Goal: Contribute content: Contribute content

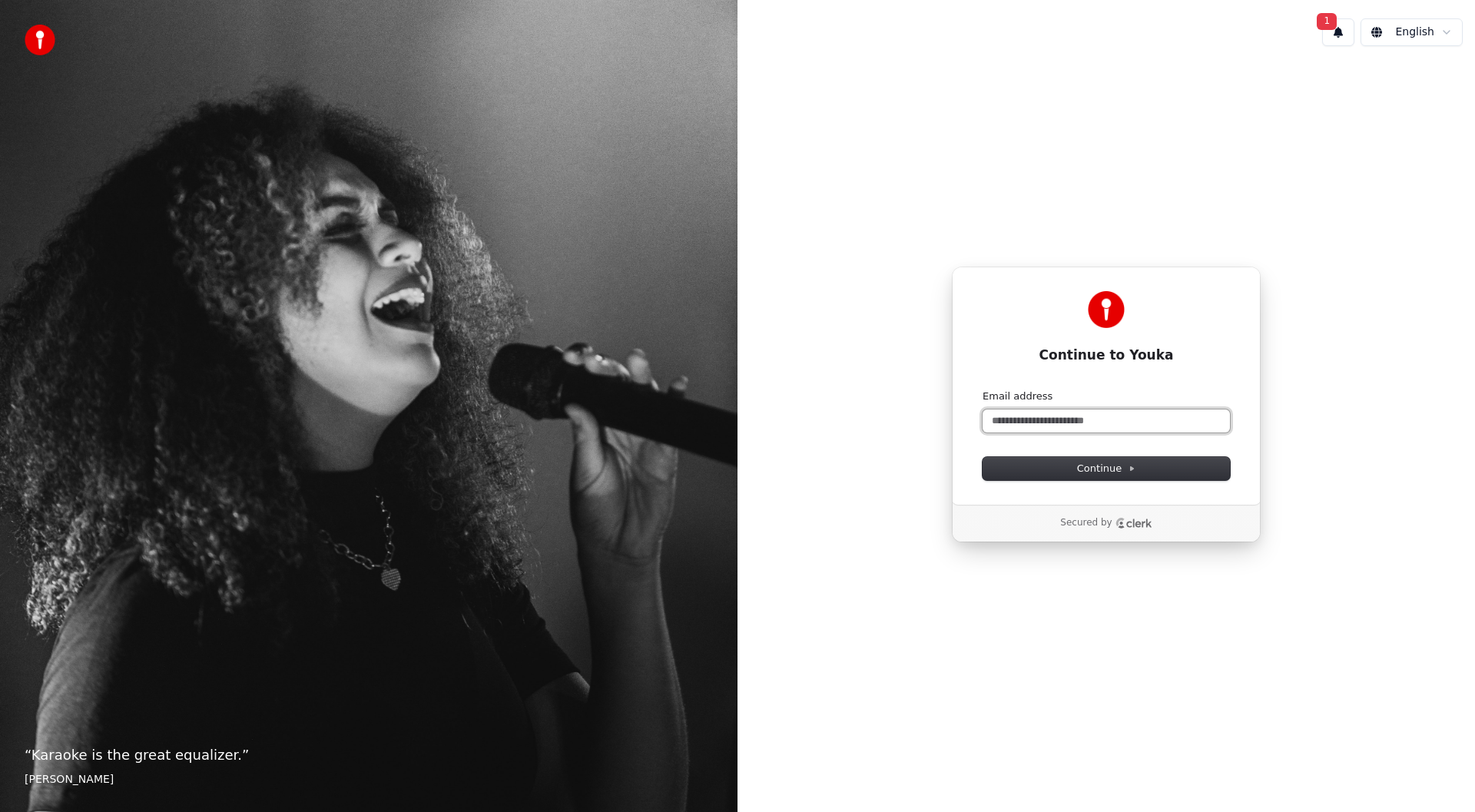
click at [1015, 418] on input "Email address" at bounding box center [1106, 421] width 247 height 23
click at [998, 426] on input "**********" at bounding box center [1106, 421] width 247 height 23
click at [1056, 463] on button "Continue" at bounding box center [1106, 468] width 247 height 23
type input "**********"
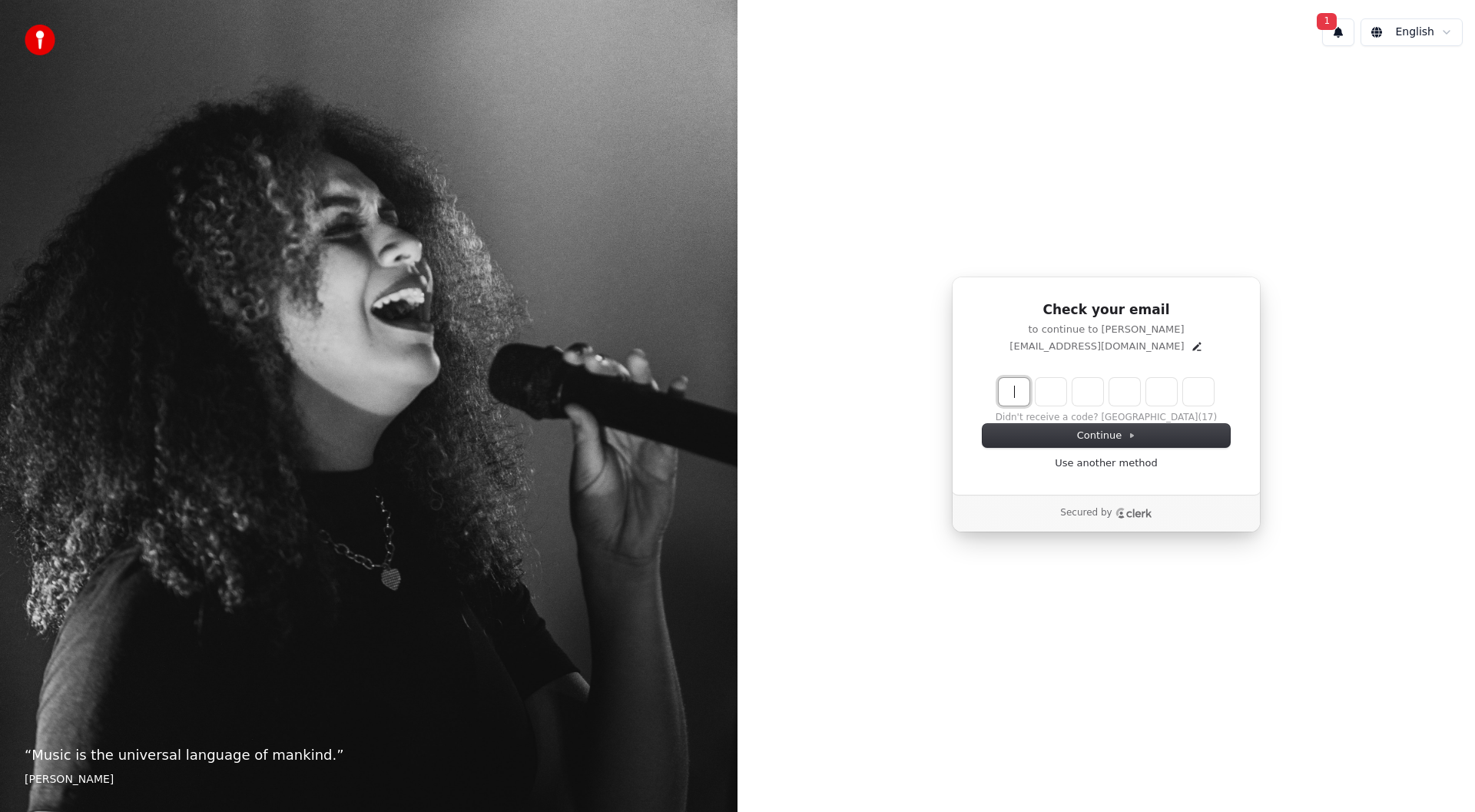
click at [1011, 400] on input "Enter verification code" at bounding box center [1122, 392] width 246 height 28
type input "******"
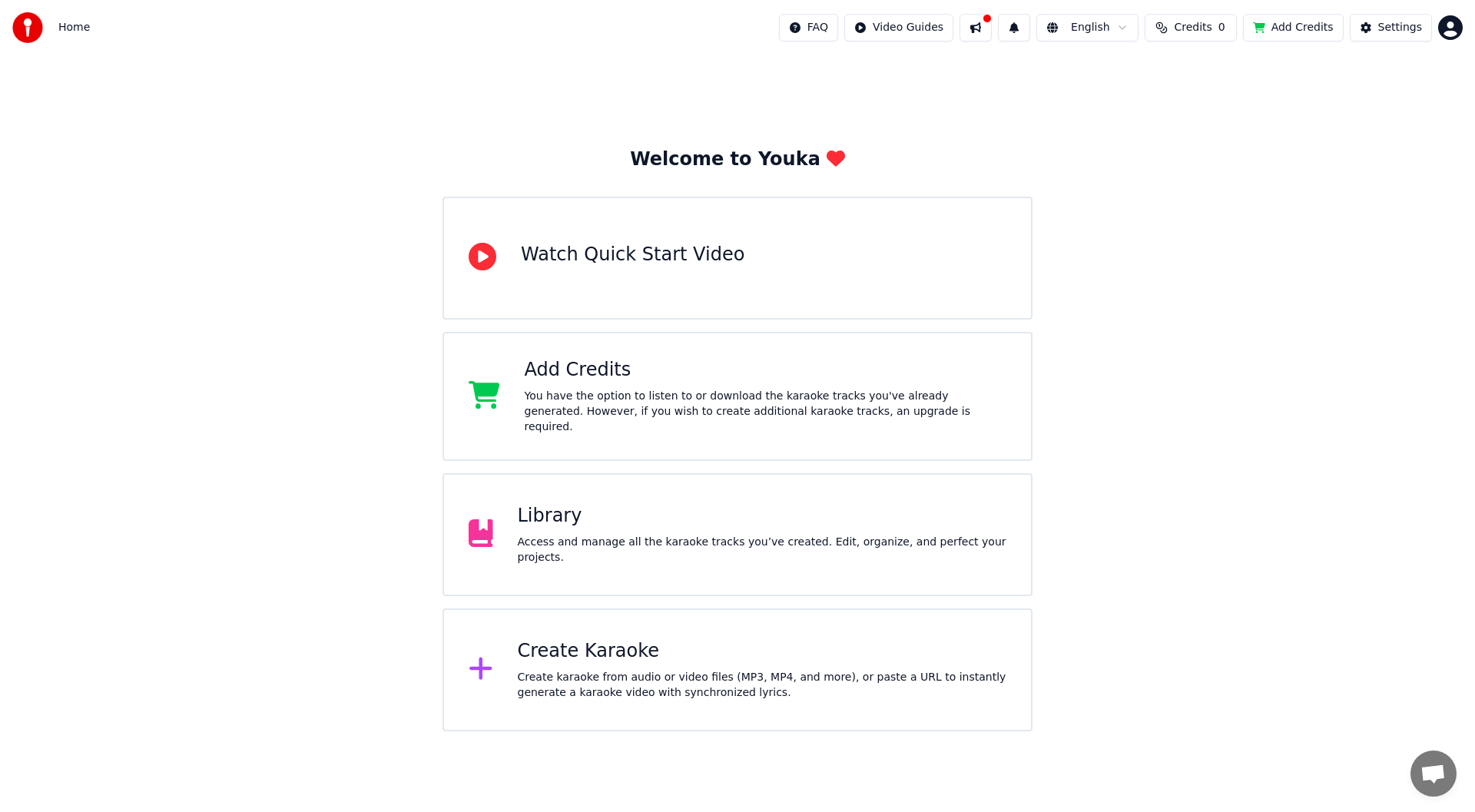
click at [992, 30] on button at bounding box center [975, 27] width 32 height 28
click at [634, 534] on div "Library Access and manage all the karaoke tracks you’ve created. Edit, organize…" at bounding box center [762, 534] width 489 height 62
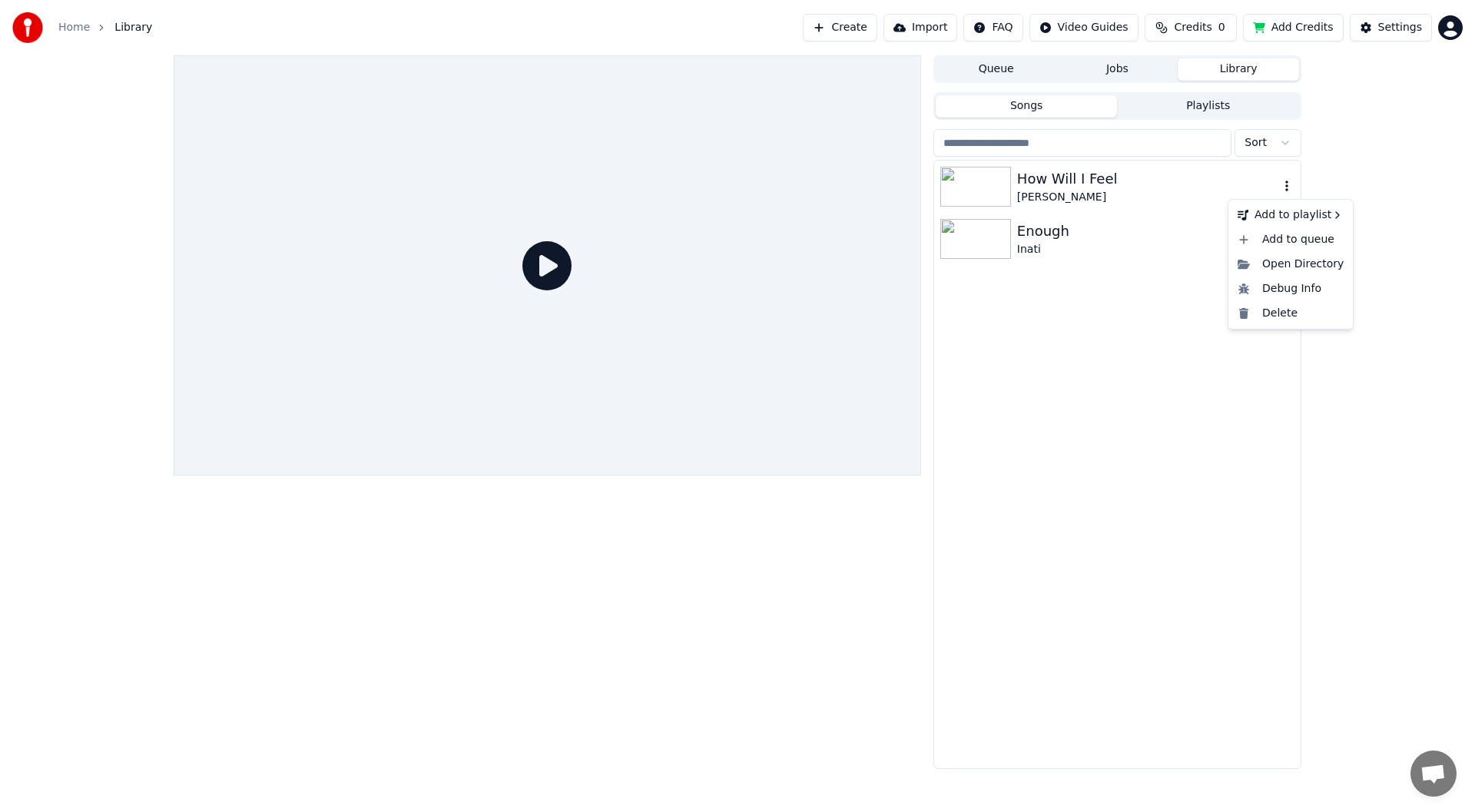
click at [1286, 182] on icon "button" at bounding box center [1286, 186] width 3 height 11
click at [1102, 347] on div "How Will I Feel Louis York Enough Inati" at bounding box center [1117, 464] width 367 height 608
click at [1287, 186] on icon "button" at bounding box center [1286, 186] width 3 height 11
click at [1007, 187] on img at bounding box center [975, 186] width 70 height 40
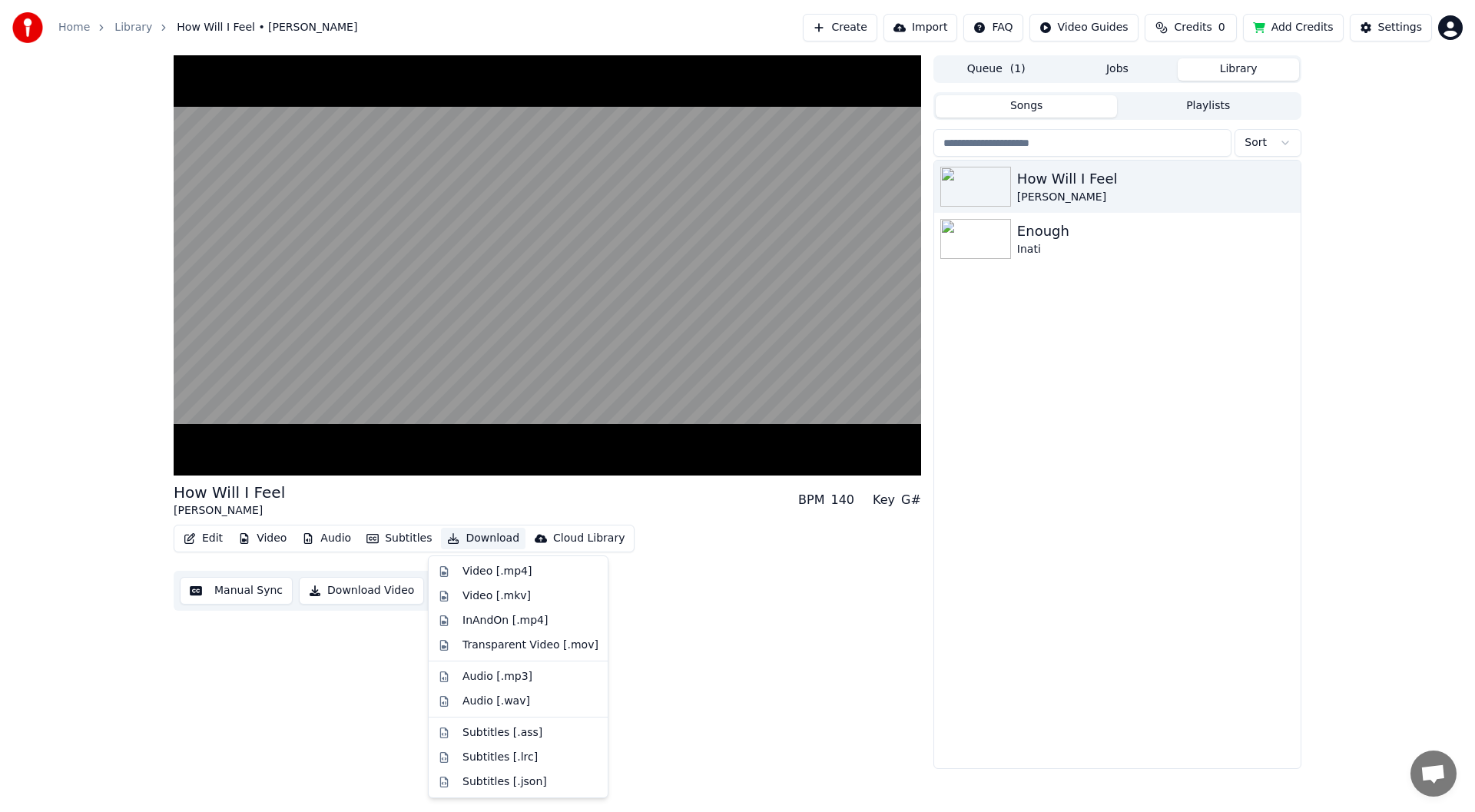
click at [475, 535] on button "Download" at bounding box center [483, 539] width 85 height 21
click at [483, 642] on div "Transparent Video [.mov]" at bounding box center [530, 645] width 136 height 15
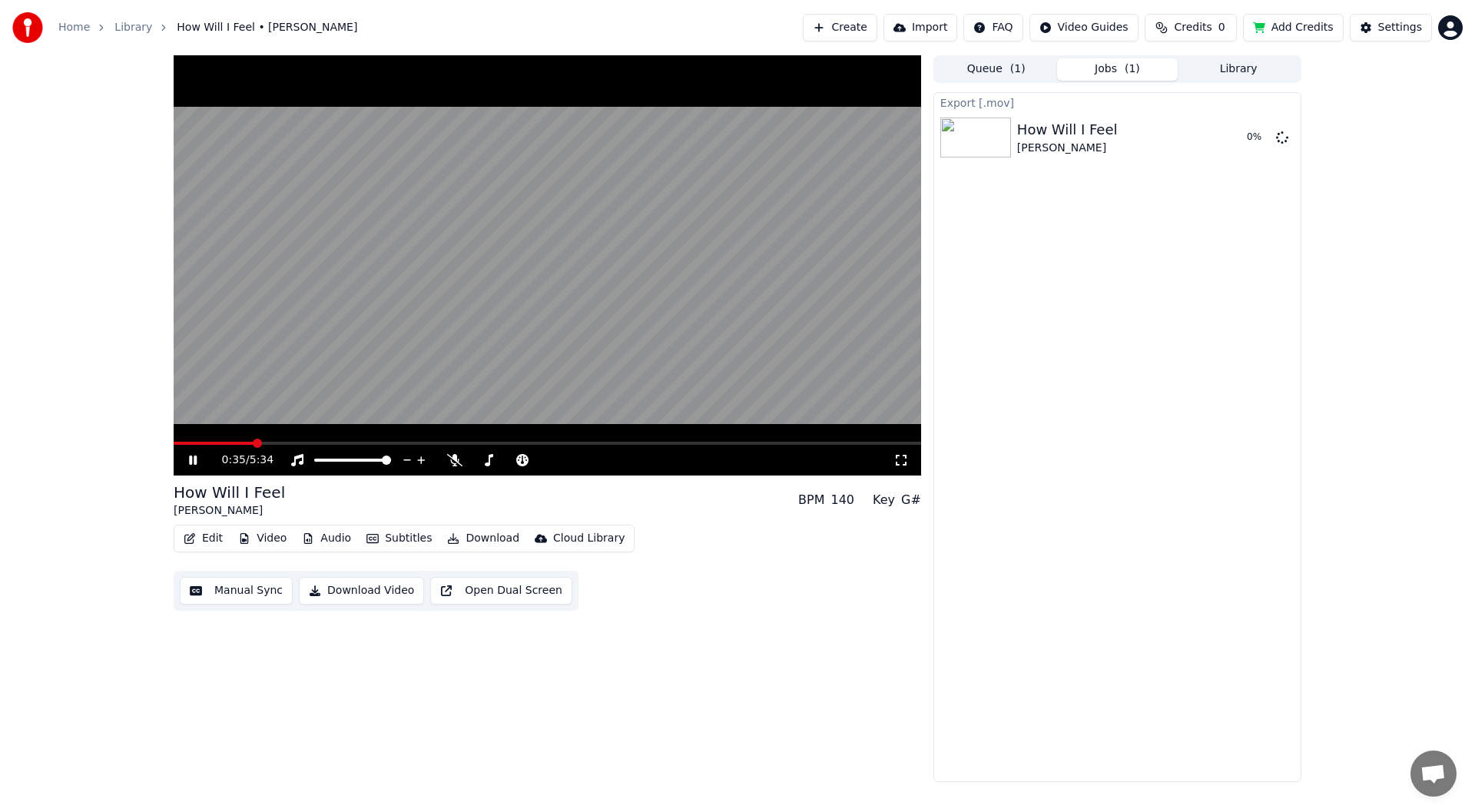
click at [192, 456] on icon at bounding box center [203, 460] width 36 height 12
click at [1241, 149] on button "Show" at bounding box center [1242, 137] width 55 height 28
click at [620, 18] on div "Home Library How Will I Feel • [PERSON_NAME] Create Import FAQ Video Guides Cre…" at bounding box center [737, 28] width 1475 height 55
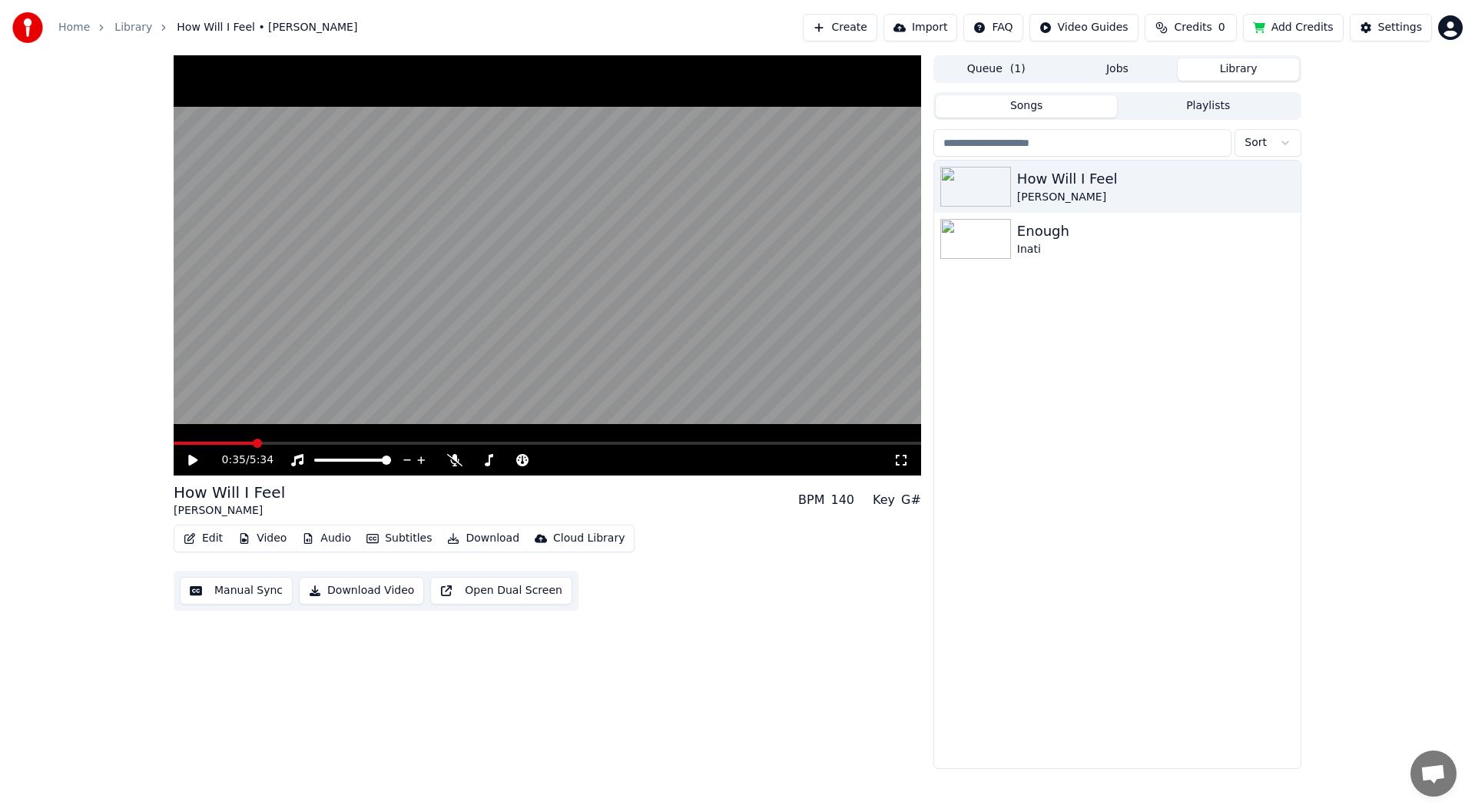
click at [1235, 71] on button "Library" at bounding box center [1239, 69] width 121 height 22
click at [1008, 238] on img at bounding box center [975, 238] width 70 height 40
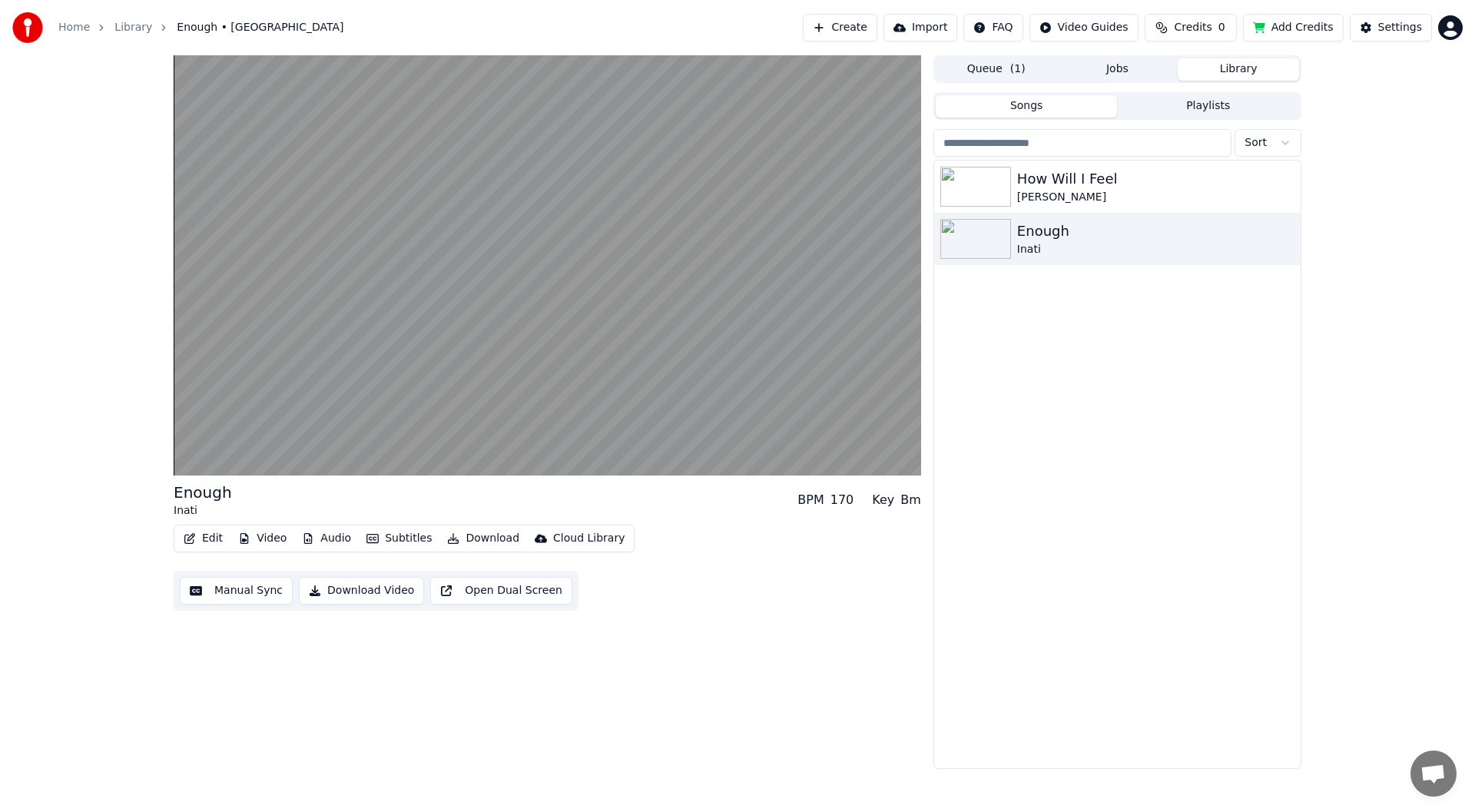
click at [877, 29] on button "Create" at bounding box center [841, 27] width 75 height 28
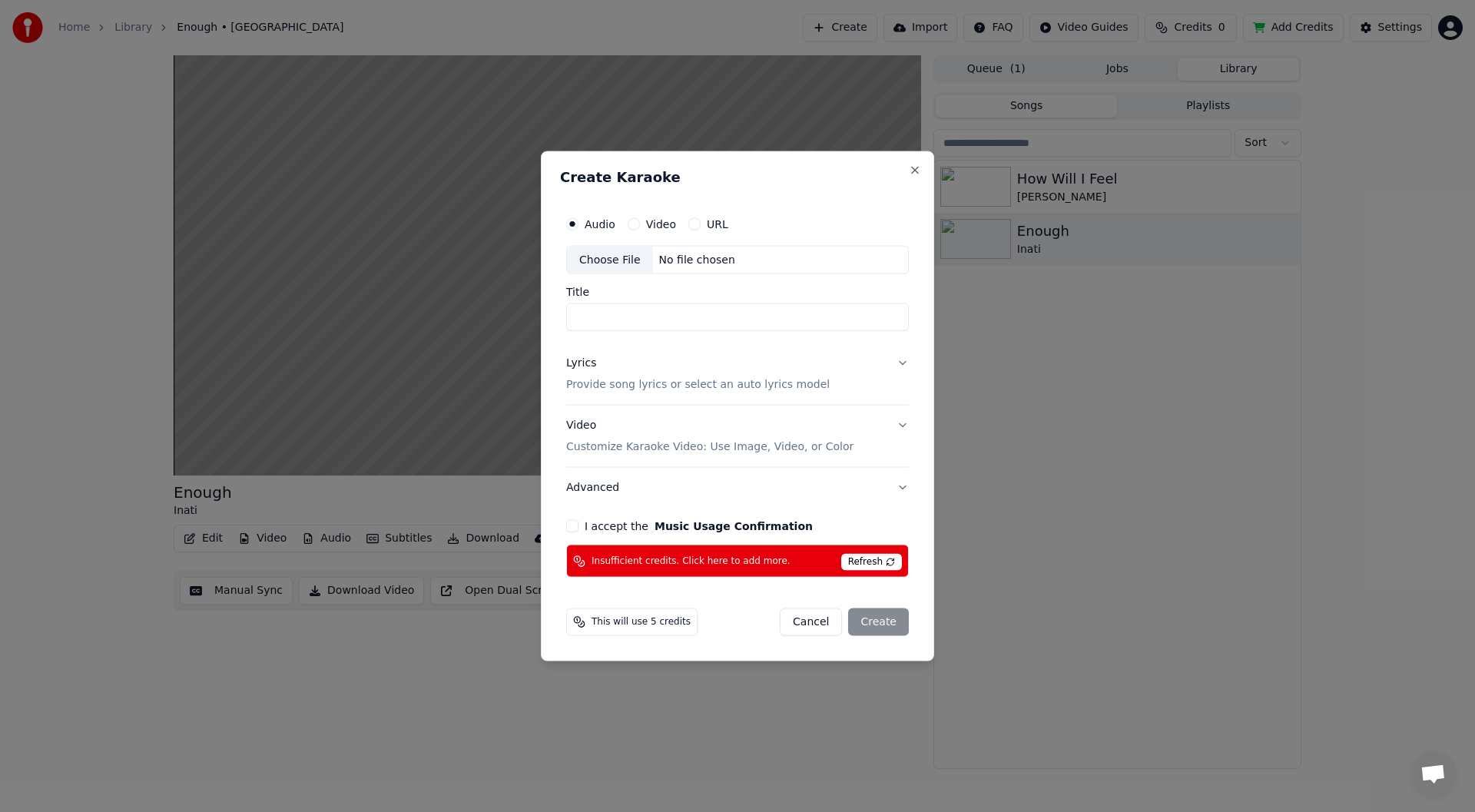
click at [868, 561] on span "Refresh" at bounding box center [872, 562] width 61 height 17
click at [578, 526] on div "I accept the Music Usage Confirmation" at bounding box center [738, 526] width 343 height 12
click at [569, 521] on button "I accept the Music Usage Confirmation" at bounding box center [573, 526] width 12 height 12
click at [915, 170] on button "Close" at bounding box center [916, 170] width 12 height 12
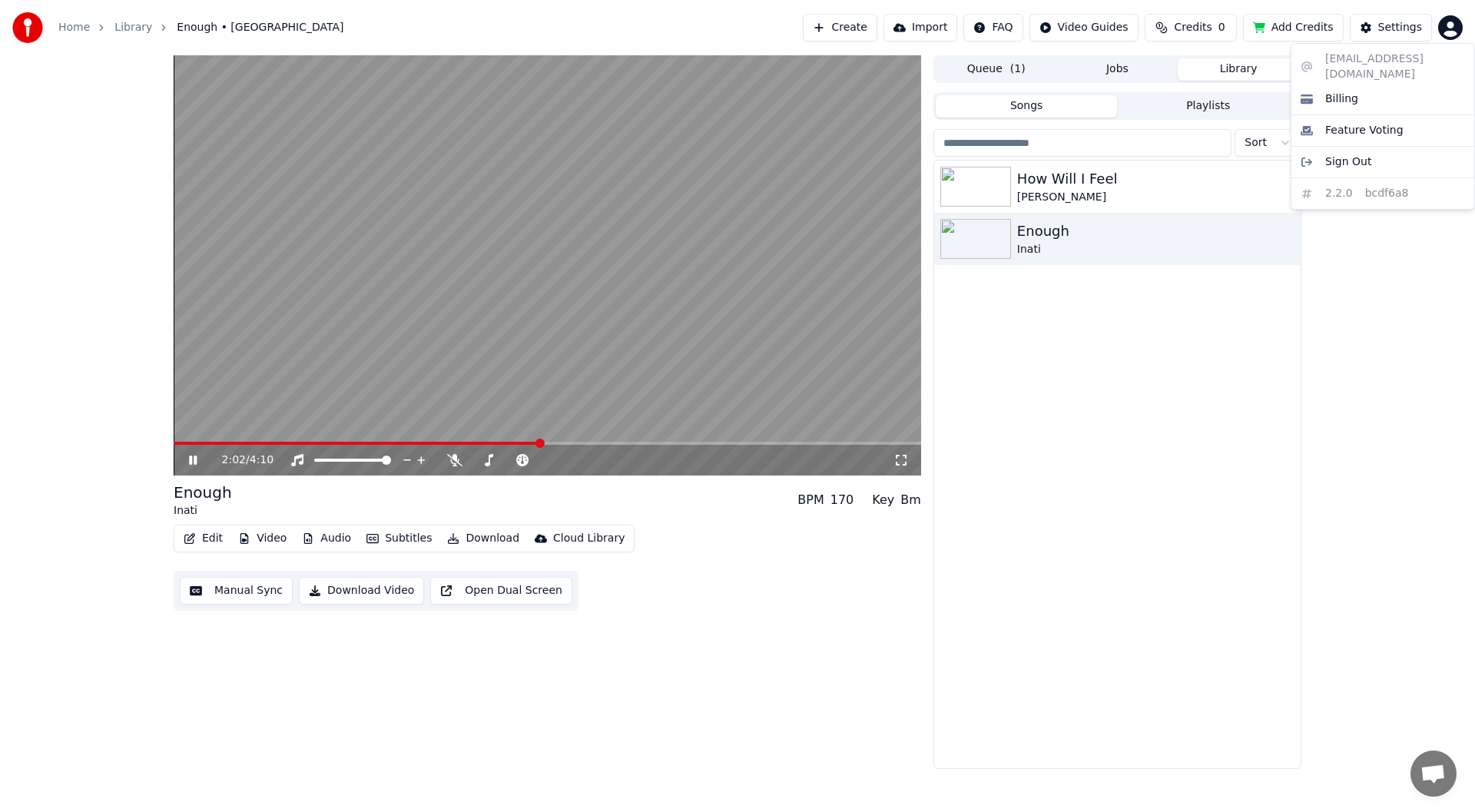
click at [1456, 25] on html "Home Library Enough • Inati Create Import FAQ Video Guides Credits 0 Add Credit…" at bounding box center [737, 406] width 1475 height 812
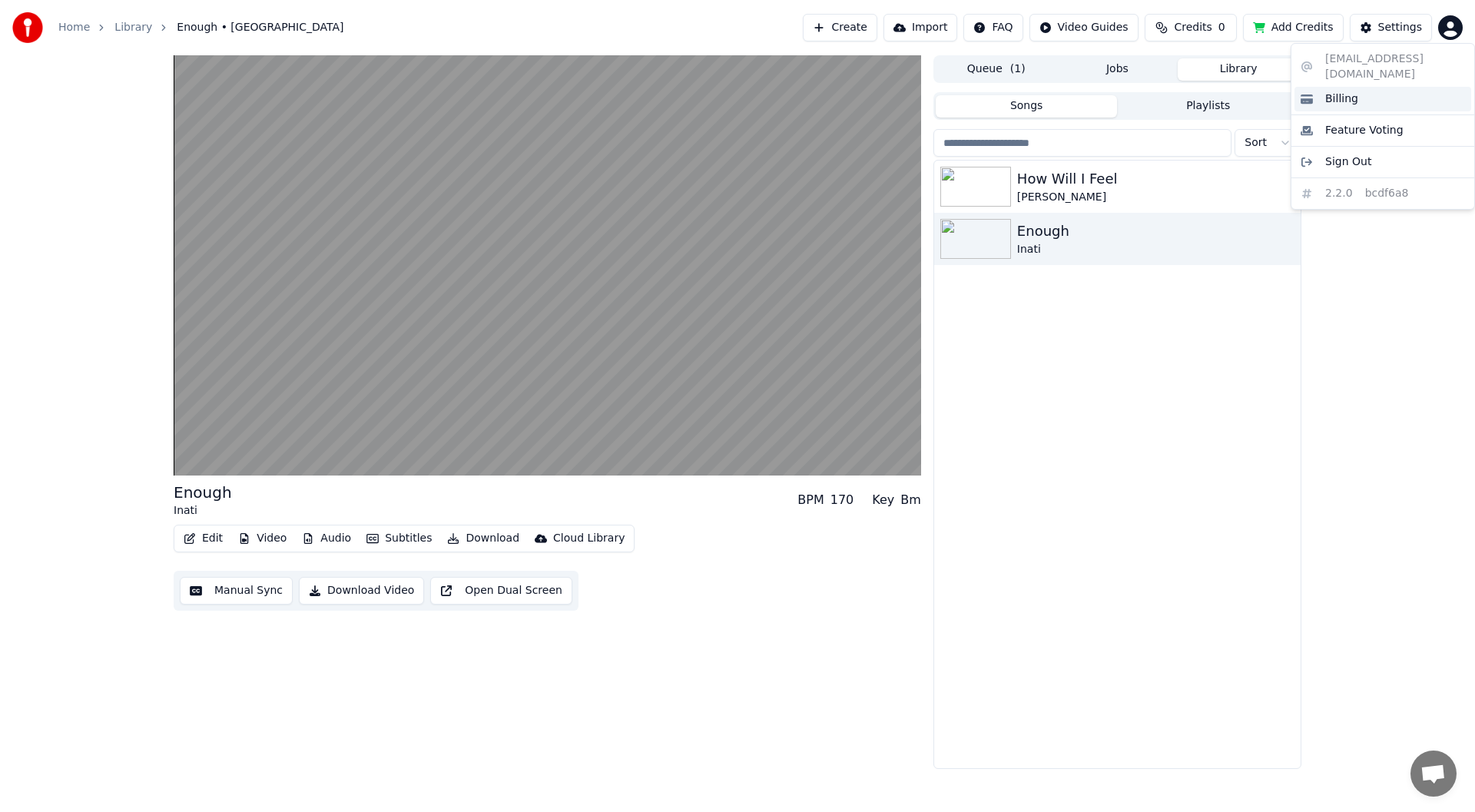
click at [1408, 87] on div "Billing" at bounding box center [1383, 99] width 177 height 25
click at [926, 29] on button "Import" at bounding box center [920, 27] width 74 height 28
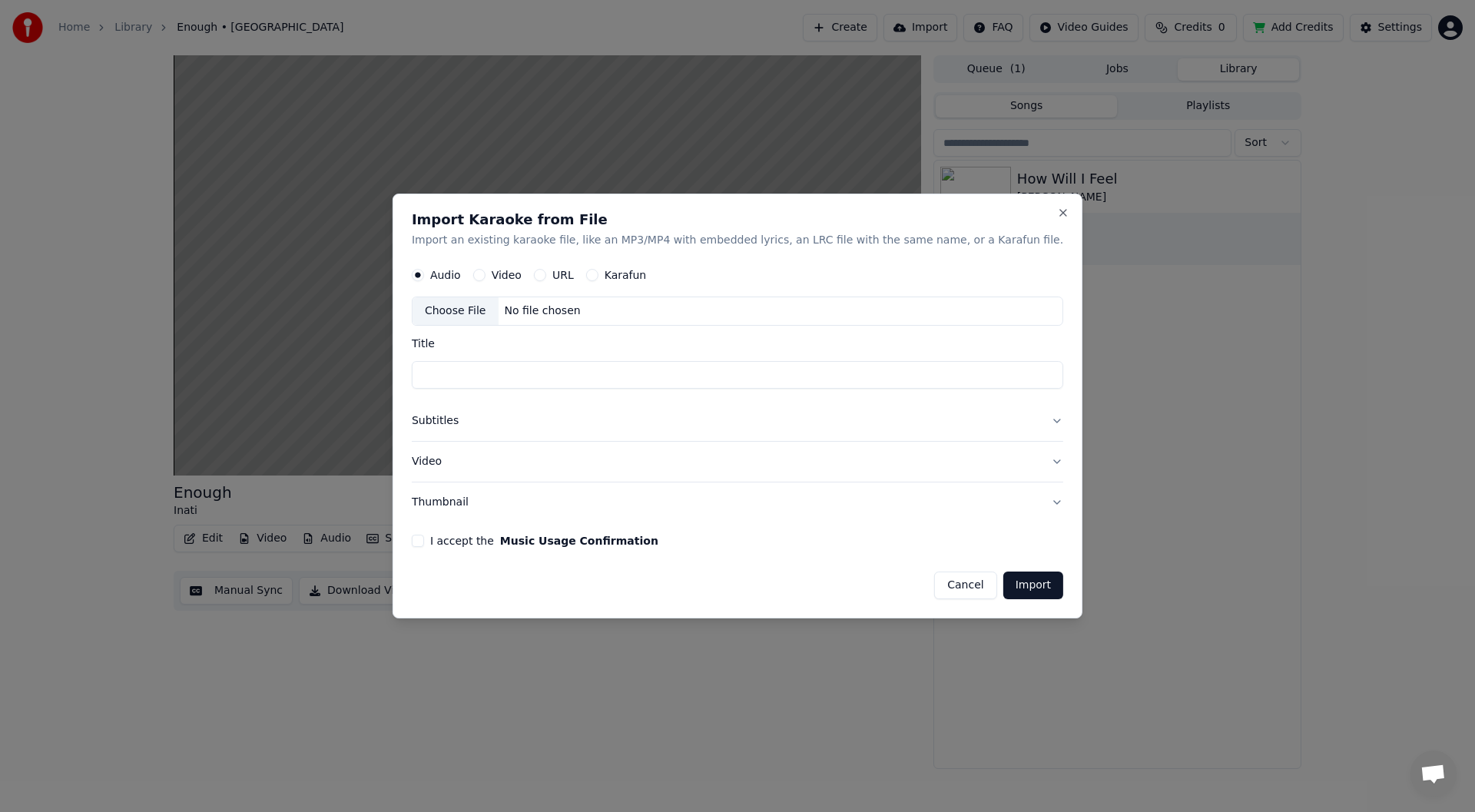
click at [940, 592] on button "Cancel" at bounding box center [965, 585] width 62 height 28
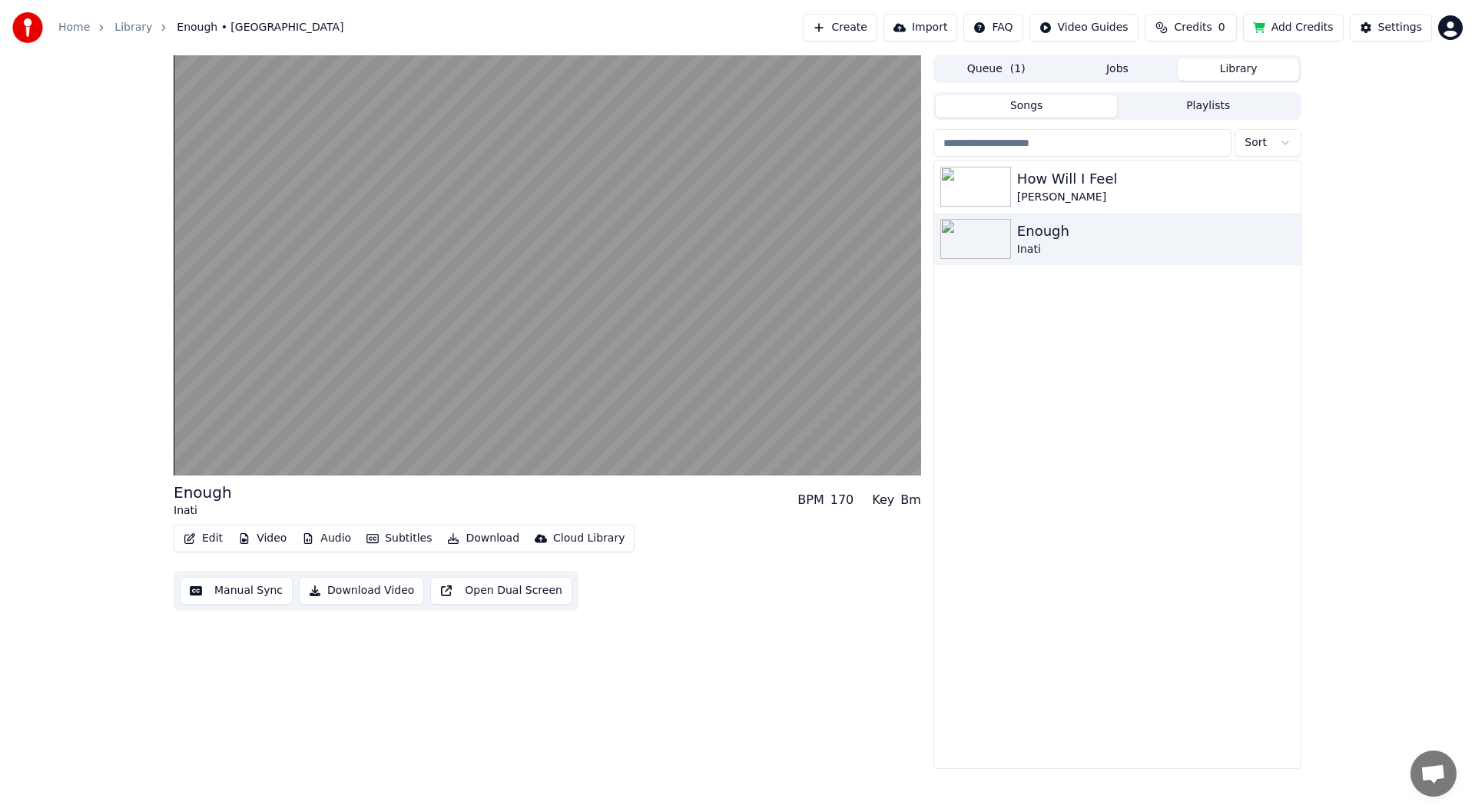
click at [1316, 25] on button "Add Credits" at bounding box center [1293, 27] width 101 height 28
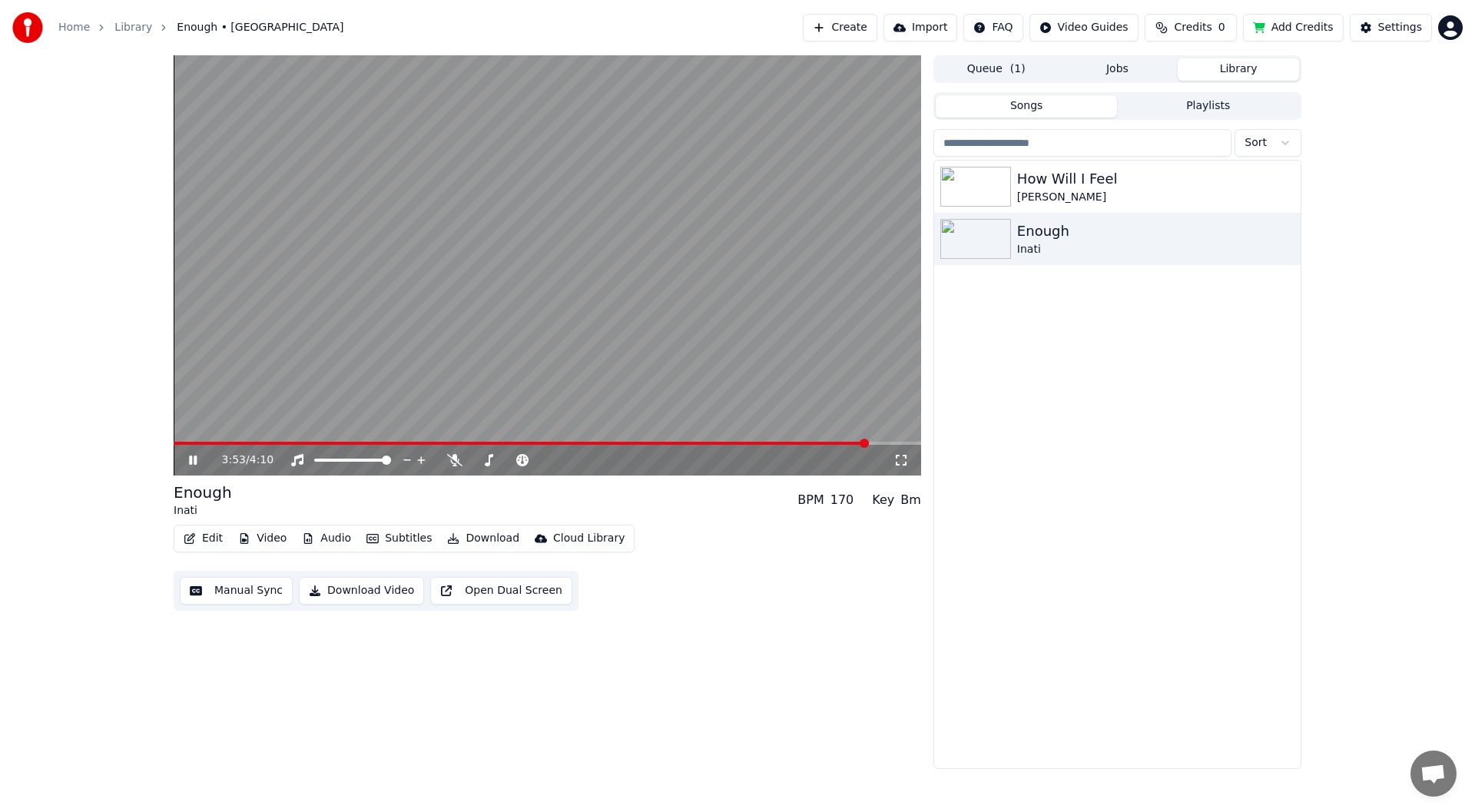
click at [196, 464] on icon at bounding box center [193, 460] width 8 height 9
click at [1380, 21] on button "Settings" at bounding box center [1391, 27] width 82 height 28
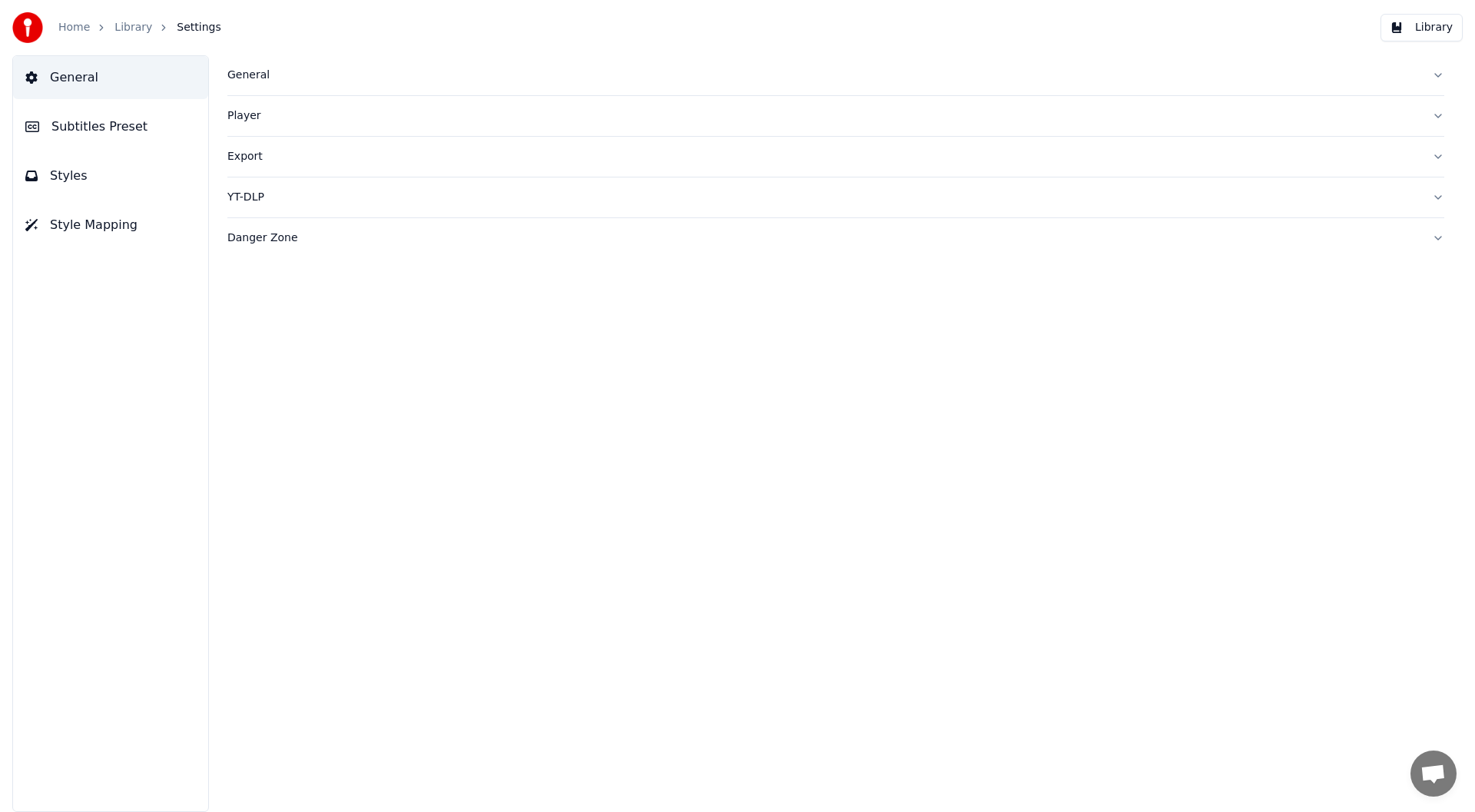
click at [247, 72] on div "General" at bounding box center [824, 75] width 1192 height 15
click at [247, 71] on div "General" at bounding box center [824, 75] width 1192 height 15
click at [72, 25] on link "Home" at bounding box center [73, 27] width 31 height 15
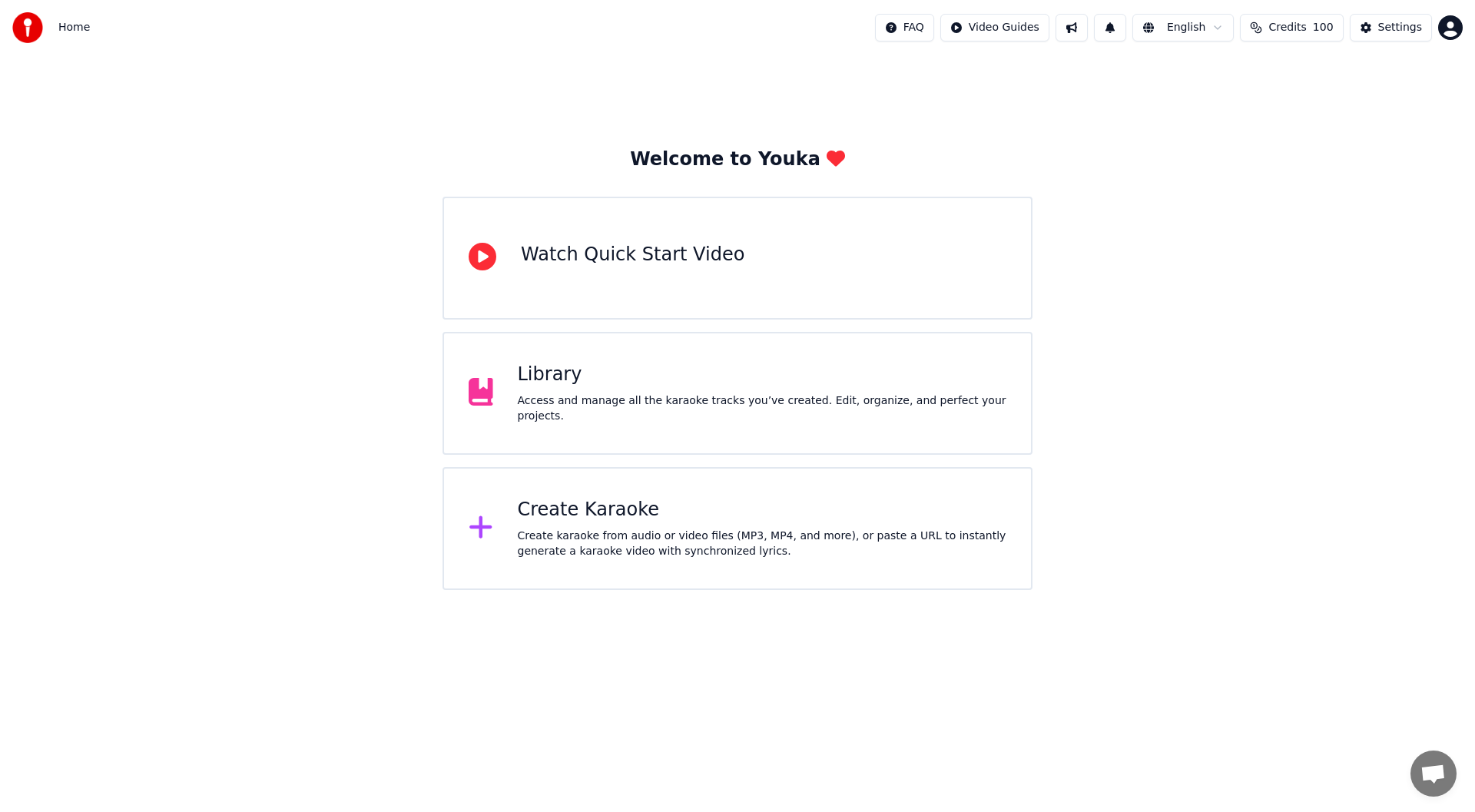
click at [1306, 25] on span "Credits" at bounding box center [1288, 27] width 37 height 15
click at [1449, 30] on html "Home FAQ Video Guides English Credits 100 Settings Welcome to Youka Watch Quick…" at bounding box center [737, 294] width 1475 height 590
click at [1429, 87] on div "Billing" at bounding box center [1383, 99] width 177 height 25
click at [574, 519] on div "Create Karaoke" at bounding box center [762, 510] width 489 height 25
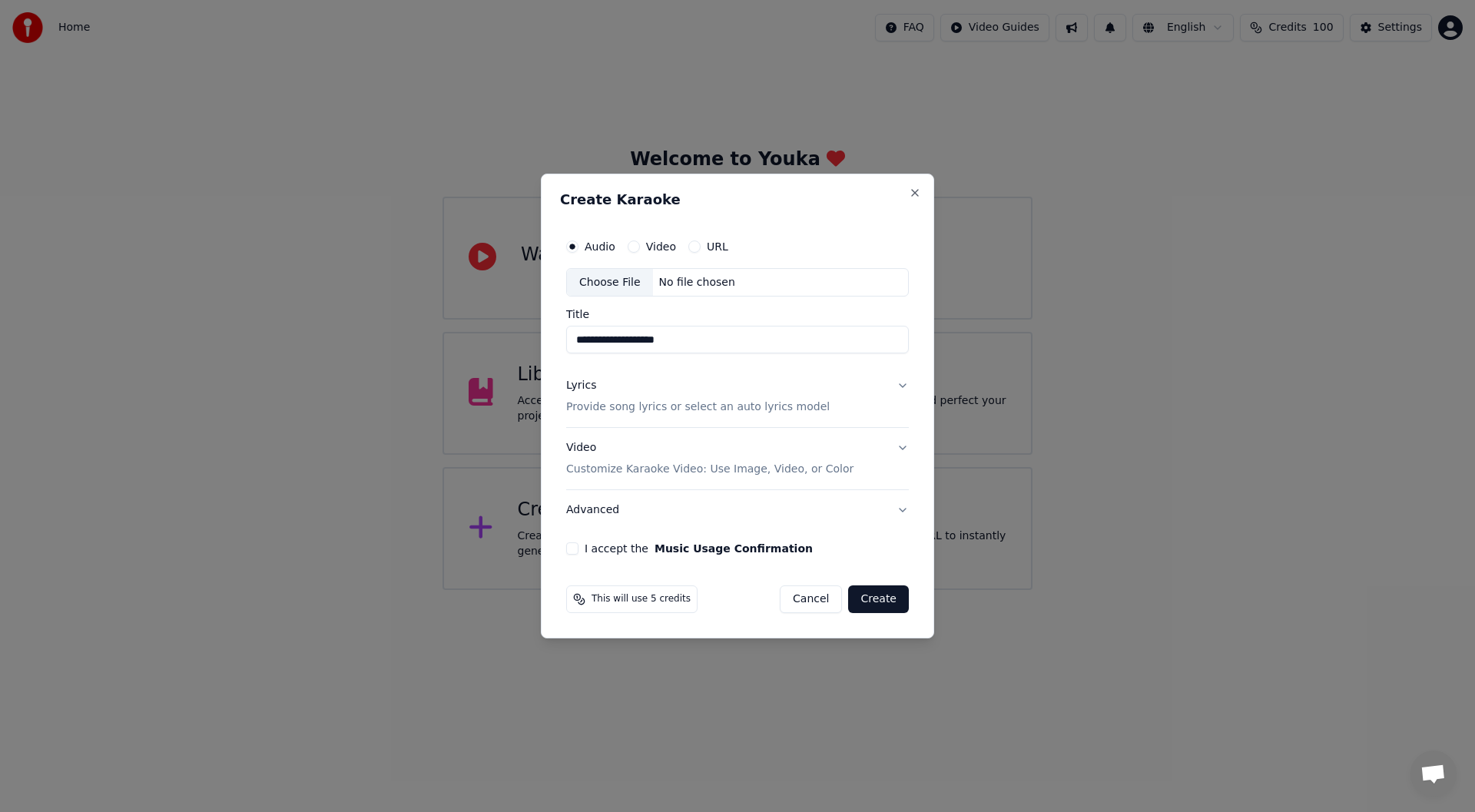
click at [794, 467] on p "Customize Karaoke Video: Use Image, Video, or Color" at bounding box center [710, 468] width 287 height 15
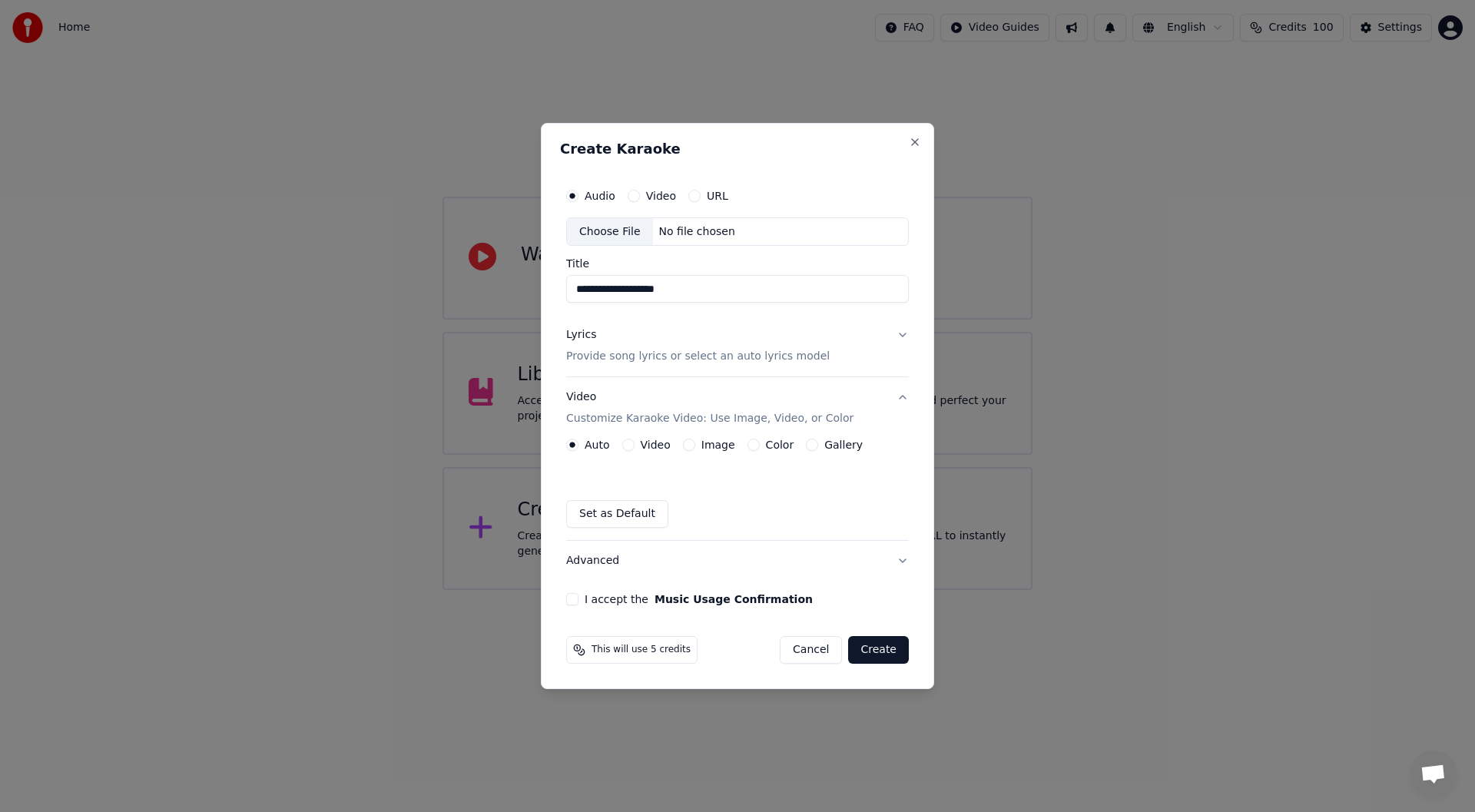
click at [630, 444] on button "Video" at bounding box center [628, 445] width 12 height 12
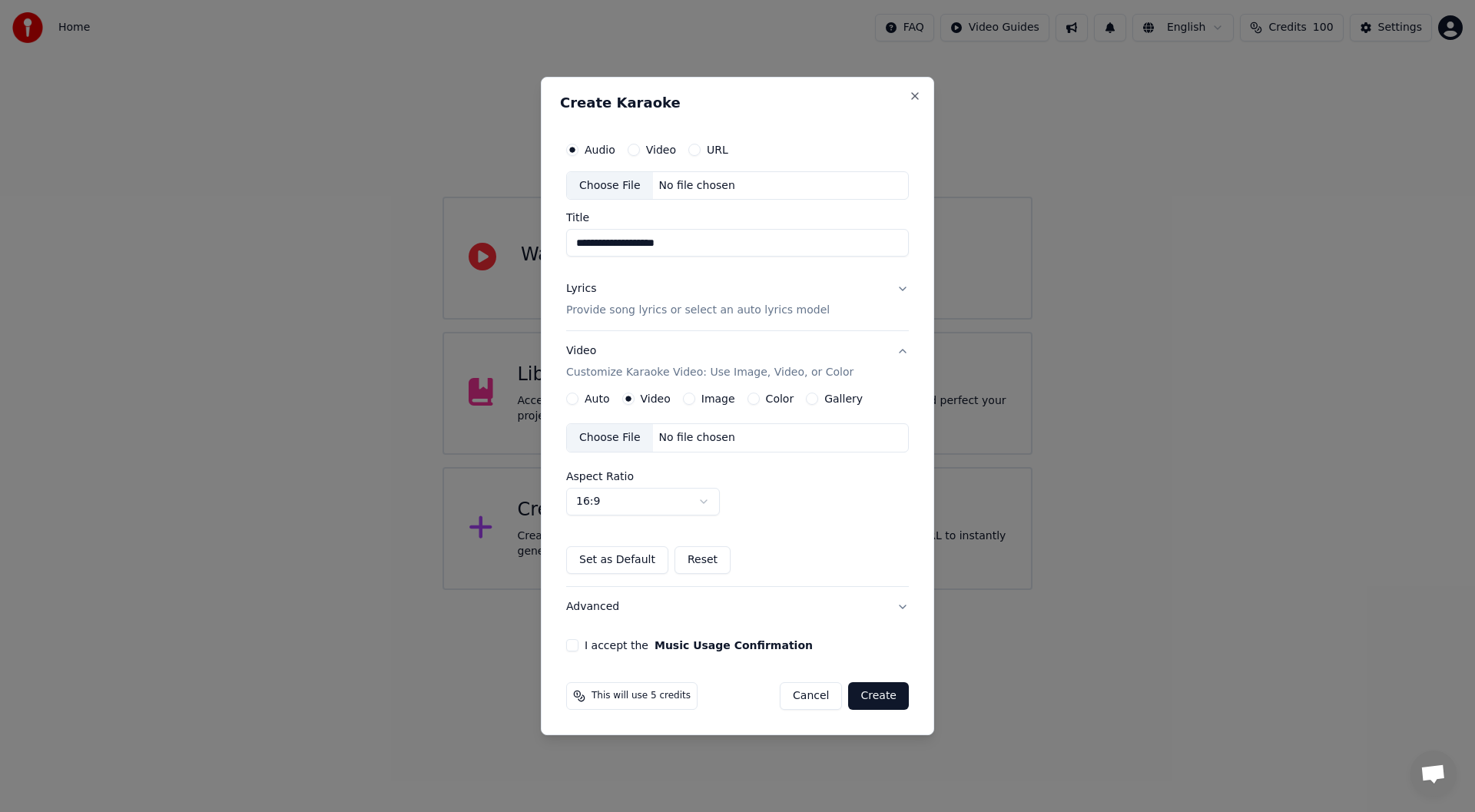
click at [616, 441] on div "Choose File" at bounding box center [609, 437] width 86 height 28
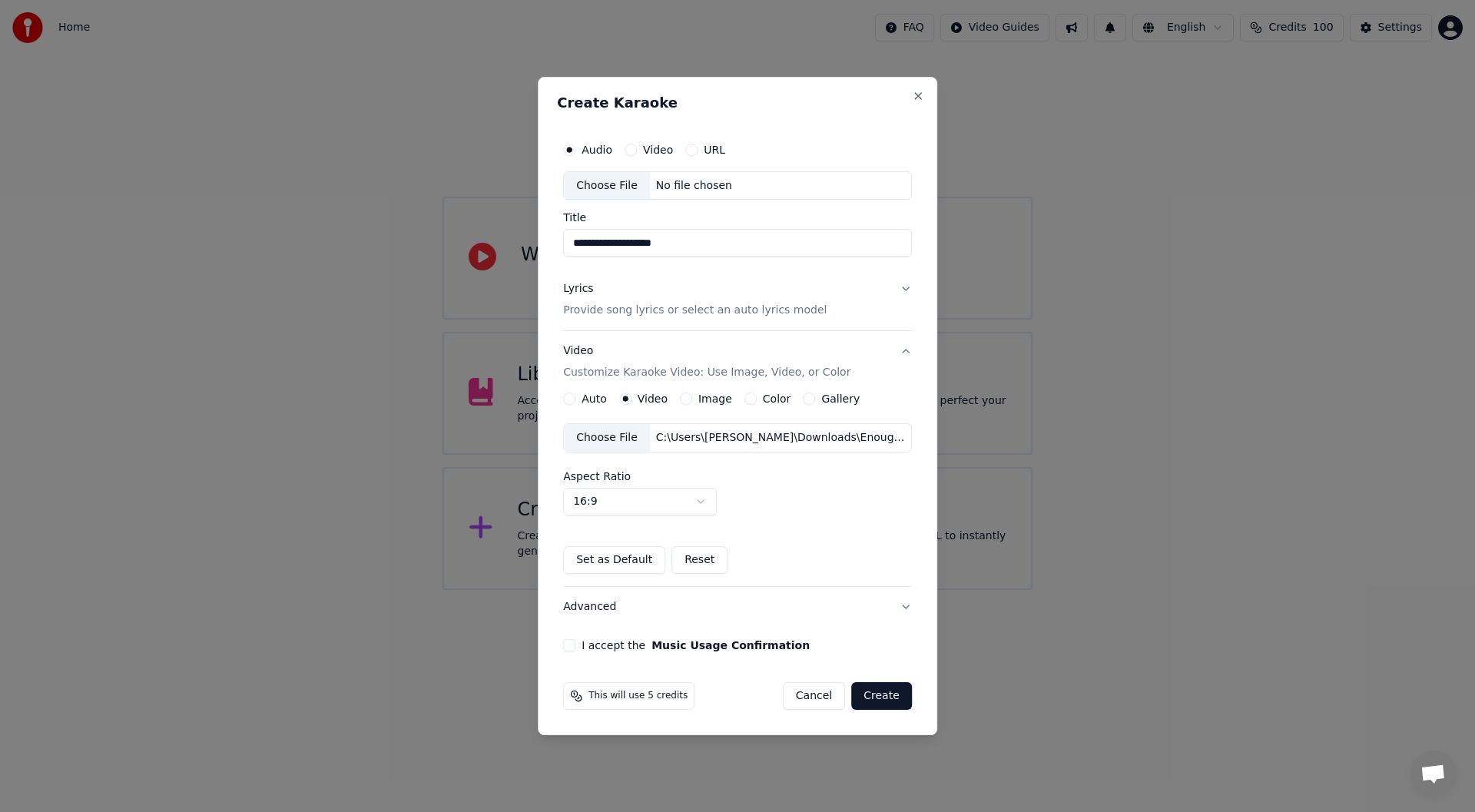
click at [608, 193] on div "Choose File" at bounding box center [607, 186] width 86 height 28
type input "**********"
click at [898, 286] on button "Lyrics Provide song lyrics or select an auto lyrics model" at bounding box center [737, 300] width 349 height 62
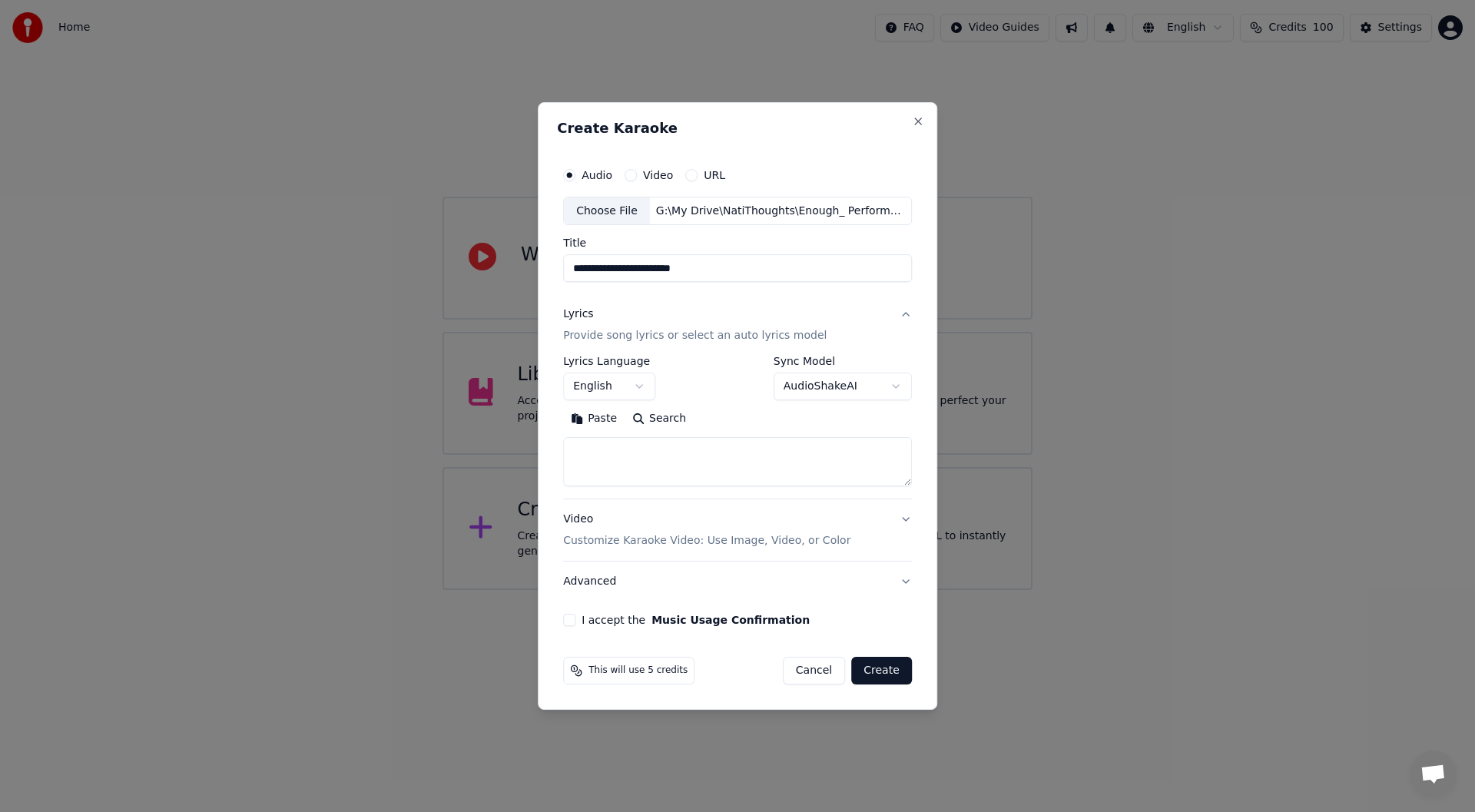
click at [727, 452] on textarea at bounding box center [737, 462] width 349 height 49
click at [588, 419] on button "Paste" at bounding box center [593, 419] width 62 height 25
click at [573, 619] on button "I accept the Music Usage Confirmation" at bounding box center [569, 620] width 12 height 12
click at [888, 675] on button "Create" at bounding box center [882, 670] width 61 height 28
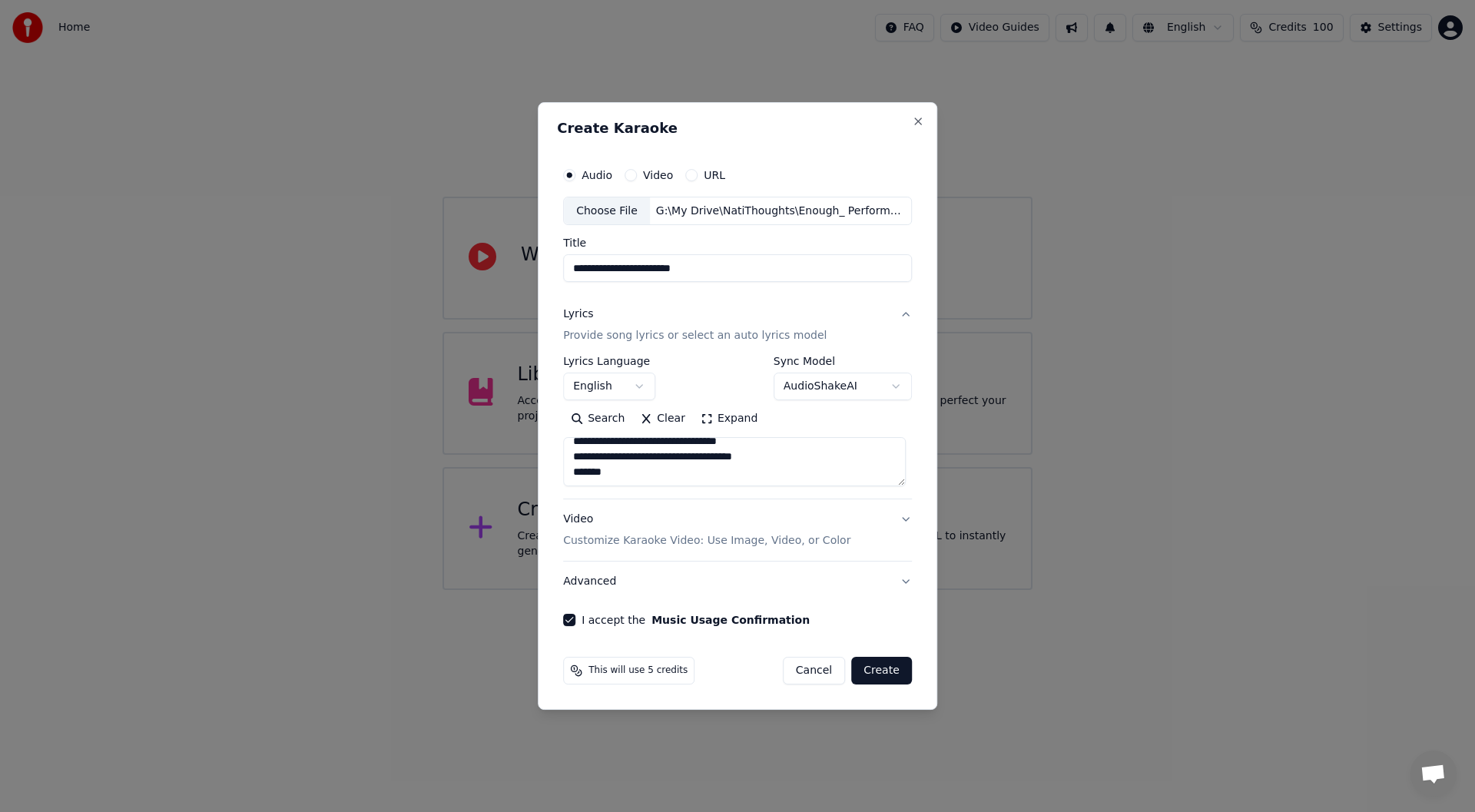
type textarea "**********"
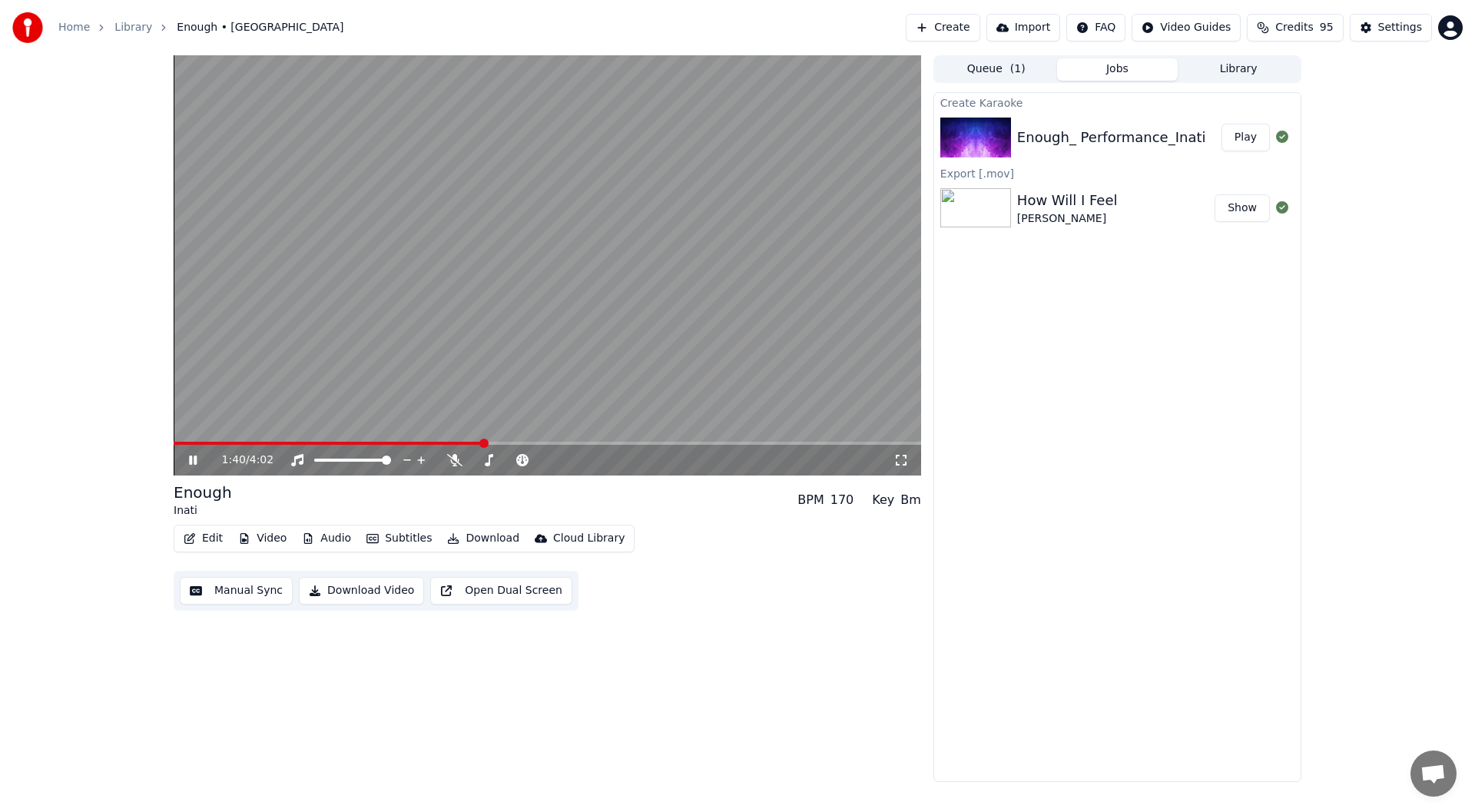
click at [191, 461] on icon at bounding box center [193, 460] width 8 height 9
click at [224, 592] on button "Manual Sync" at bounding box center [236, 591] width 113 height 28
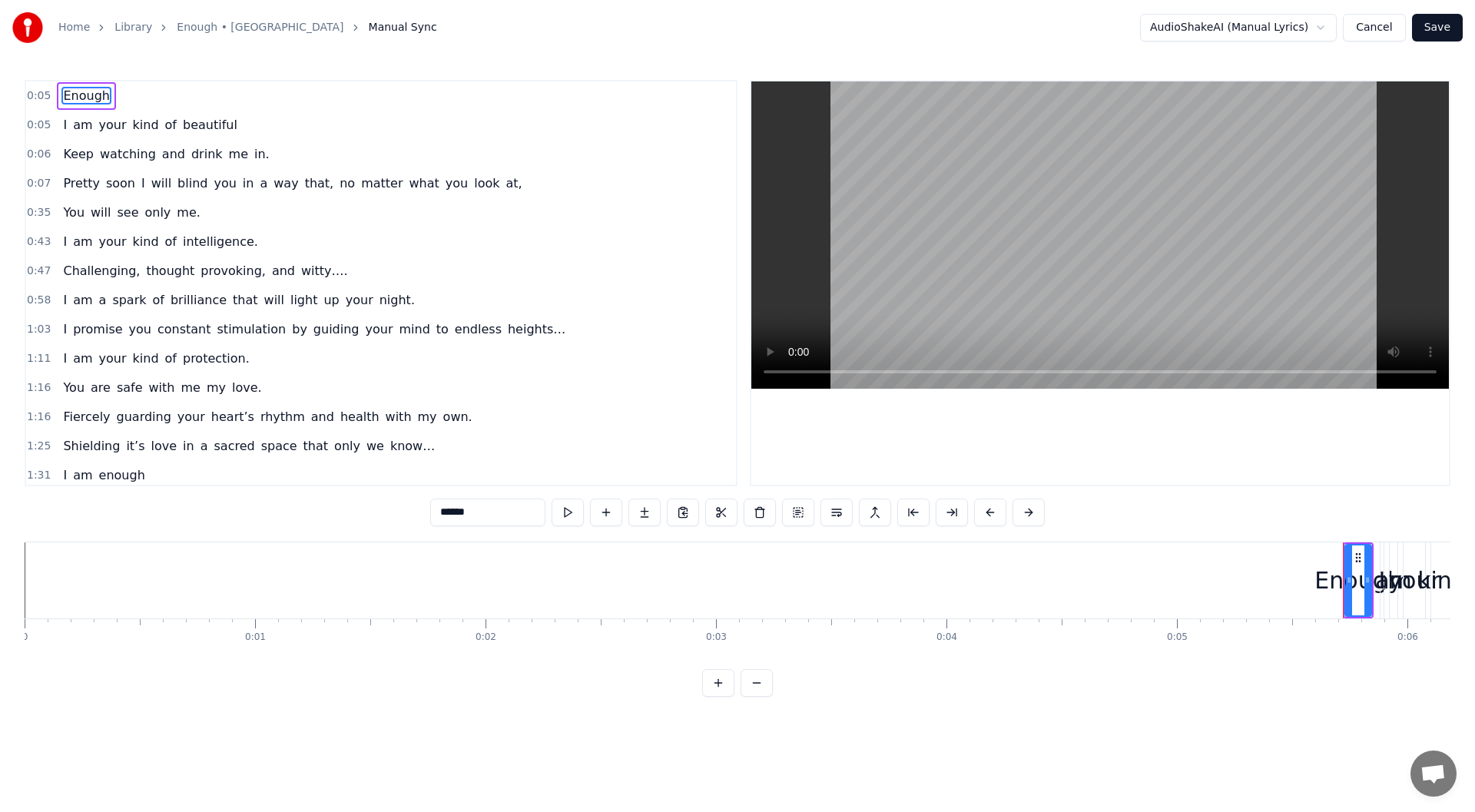
click at [1386, 19] on button "Cancel" at bounding box center [1374, 27] width 62 height 28
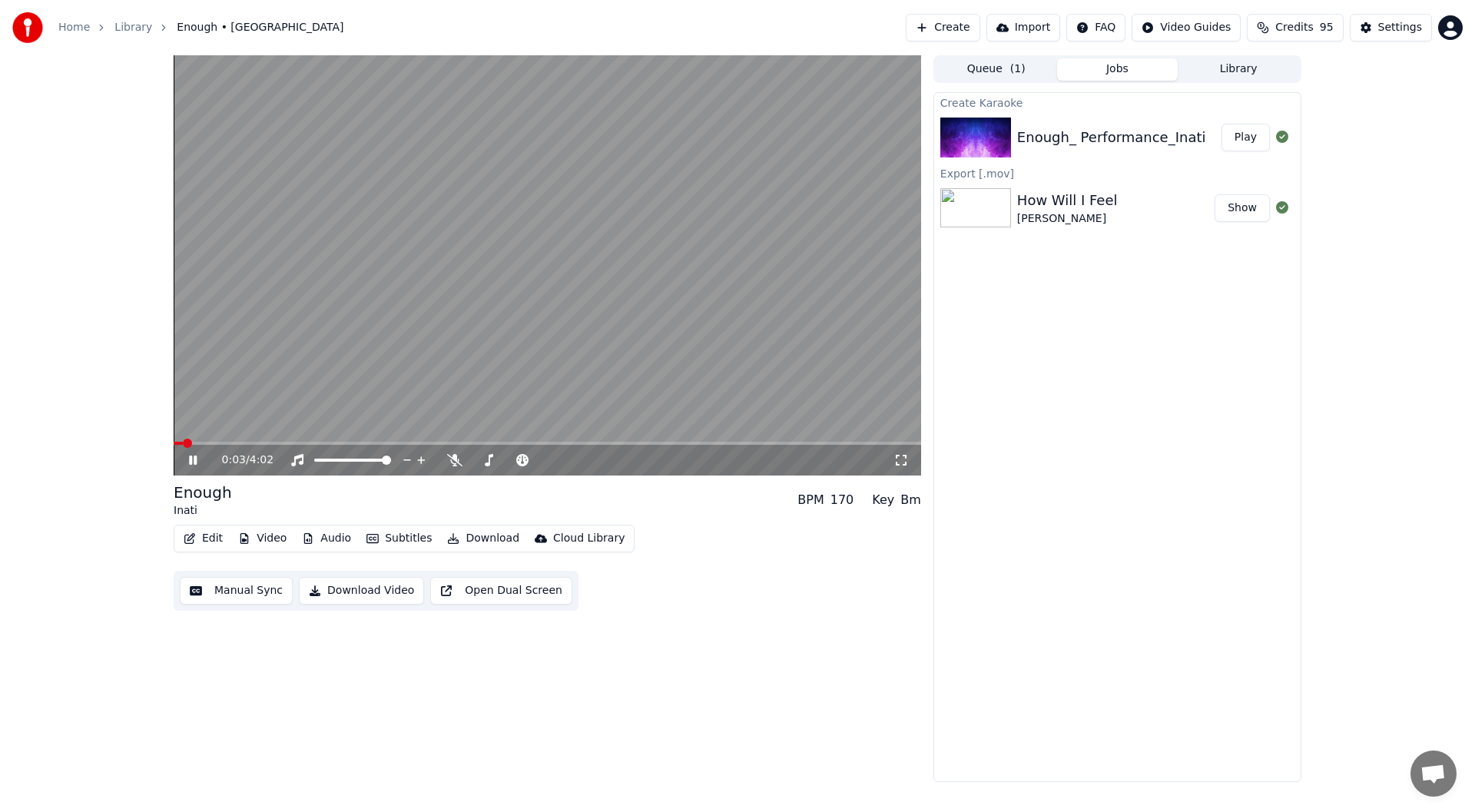
click at [530, 593] on button "Open Dual Screen" at bounding box center [501, 591] width 142 height 28
click at [191, 465] on icon at bounding box center [193, 460] width 8 height 9
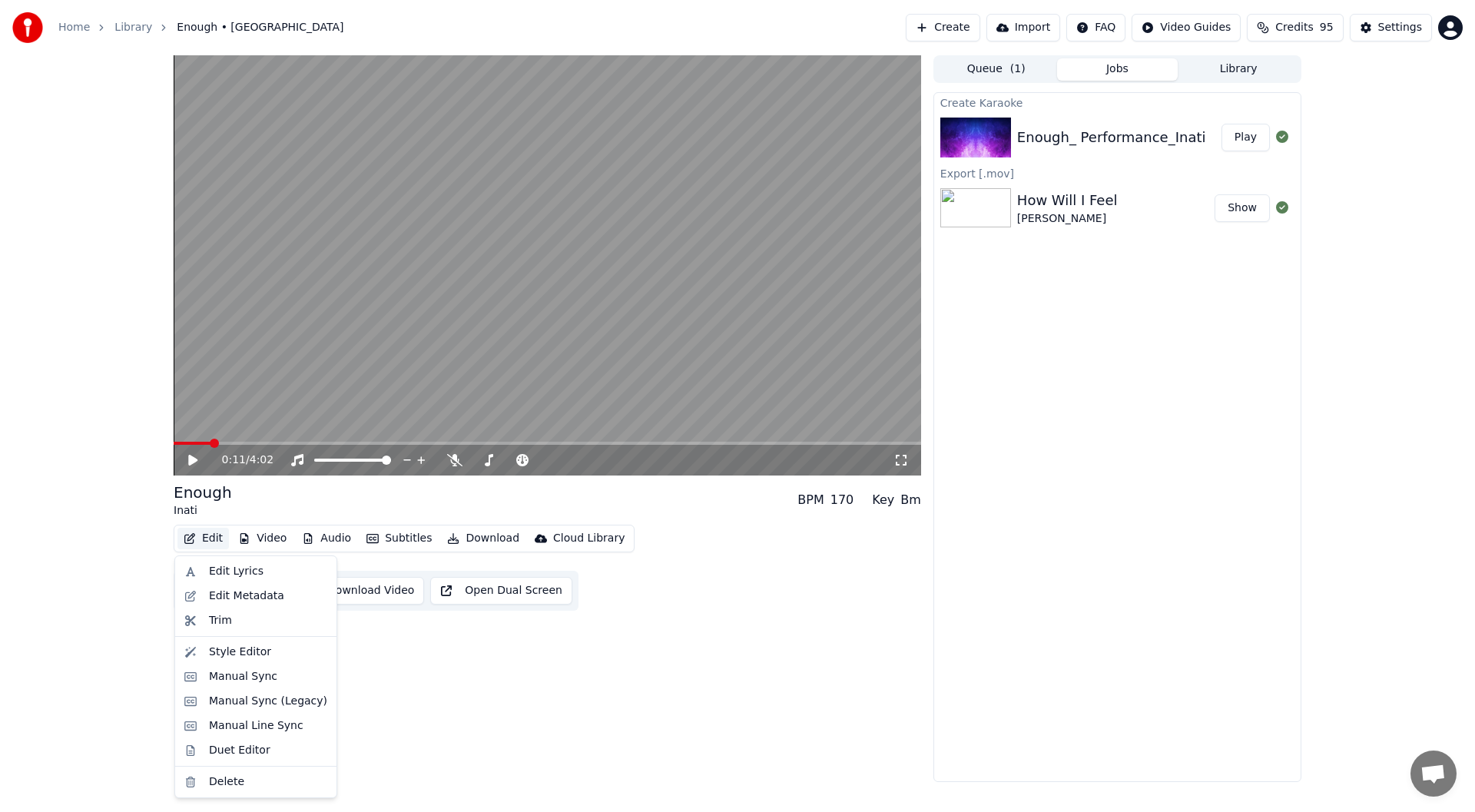
click at [211, 540] on button "Edit" at bounding box center [203, 539] width 52 height 21
click at [245, 777] on div "Delete" at bounding box center [268, 782] width 119 height 15
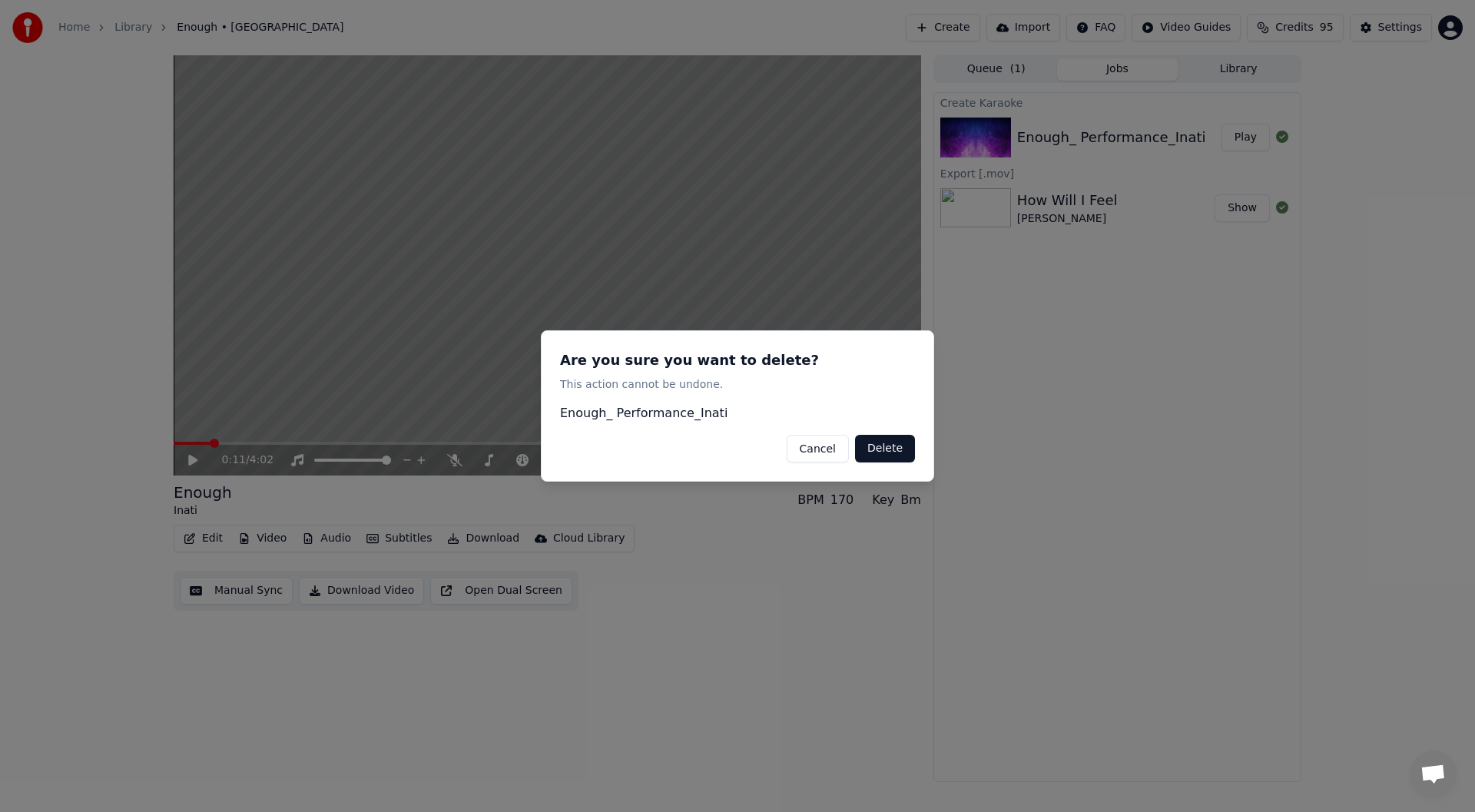
click at [867, 449] on button "Delete" at bounding box center [884, 448] width 60 height 28
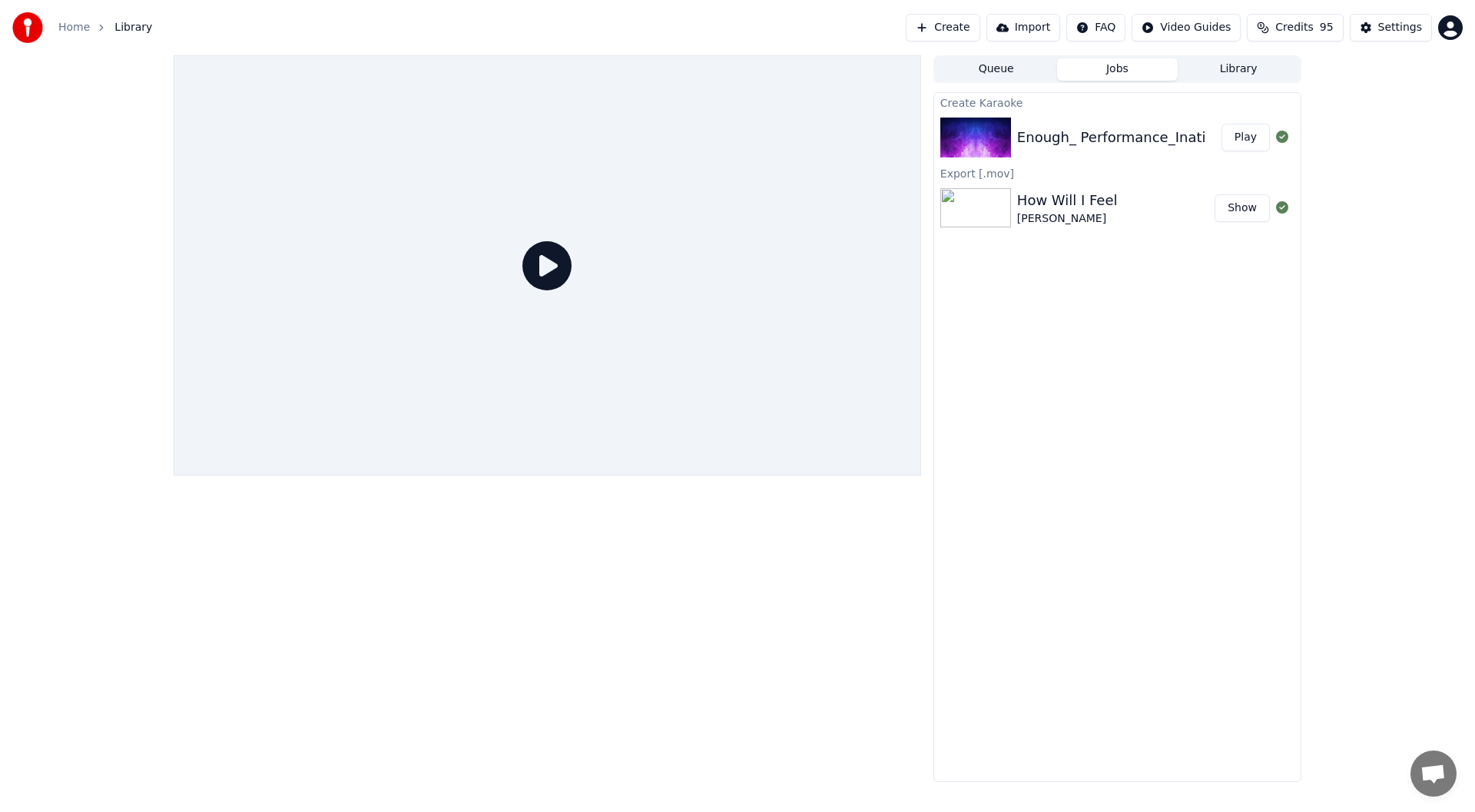
click at [954, 25] on button "Create" at bounding box center [943, 27] width 75 height 28
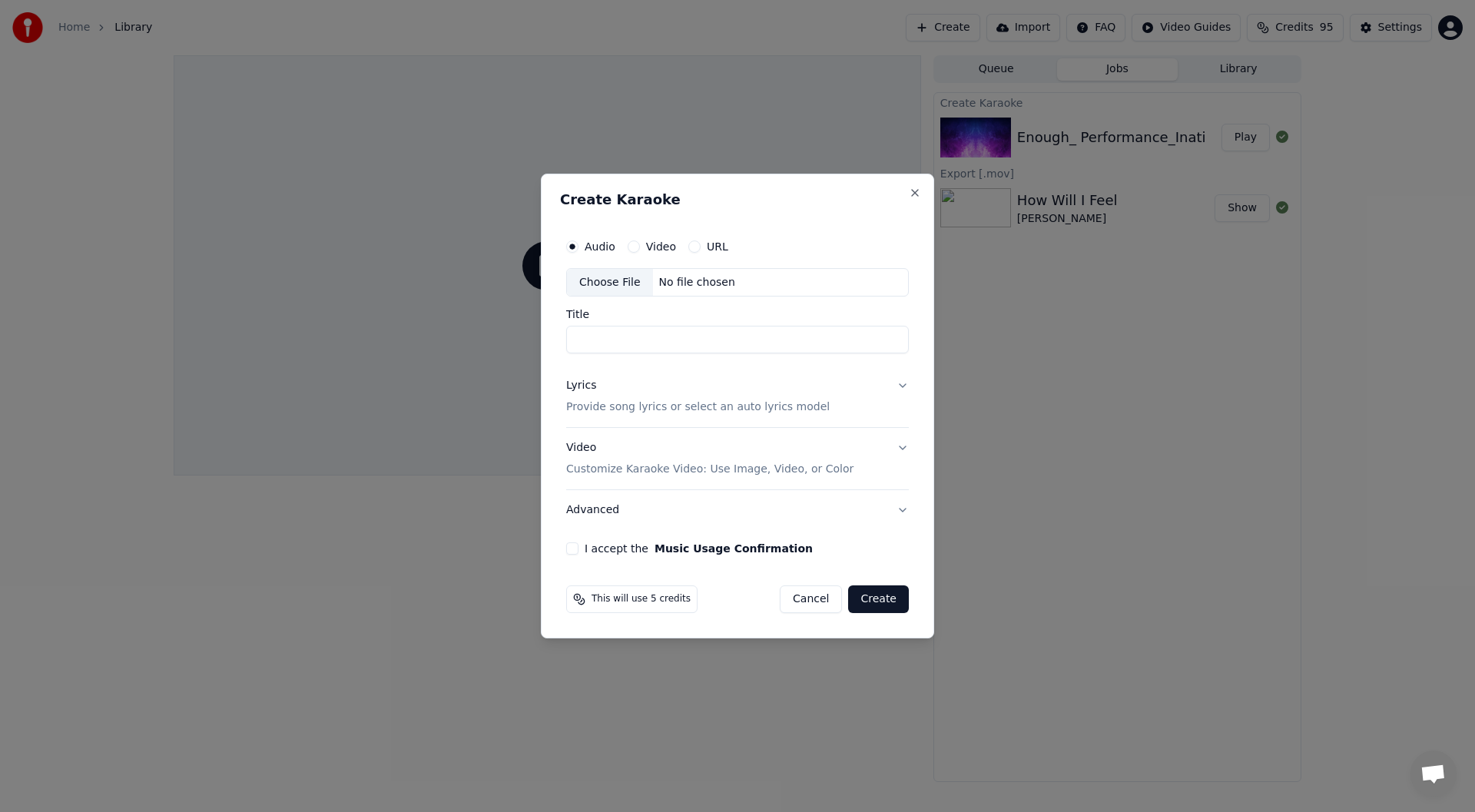
drag, startPoint x: 675, startPoint y: 310, endPoint x: 733, endPoint y: 260, distance: 76.6
click at [661, 335] on input "Title" at bounding box center [738, 340] width 343 height 28
click at [793, 471] on p "Customize Karaoke Video: Use Image, Video, or Color" at bounding box center [710, 468] width 287 height 15
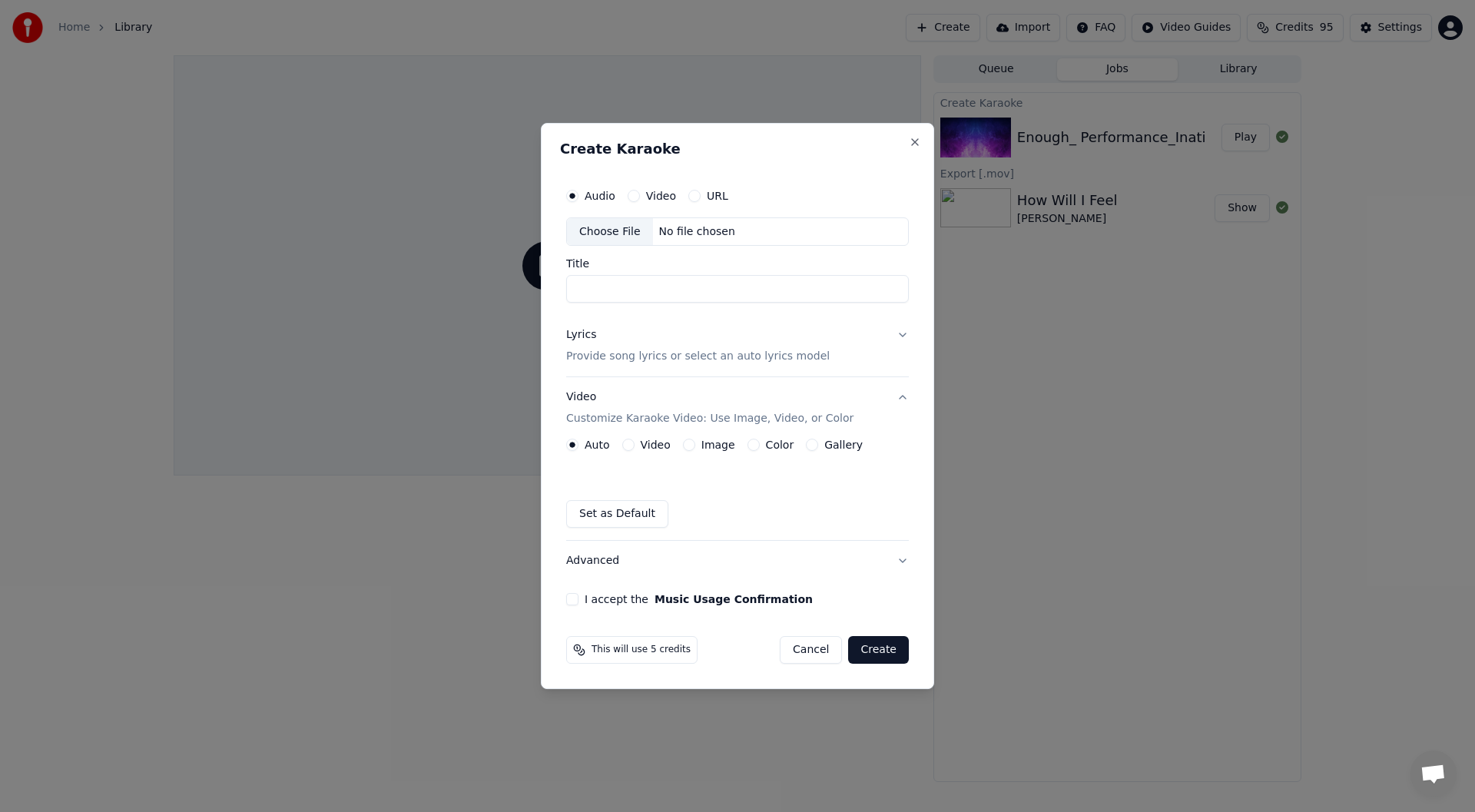
click at [627, 443] on button "Video" at bounding box center [628, 445] width 12 height 12
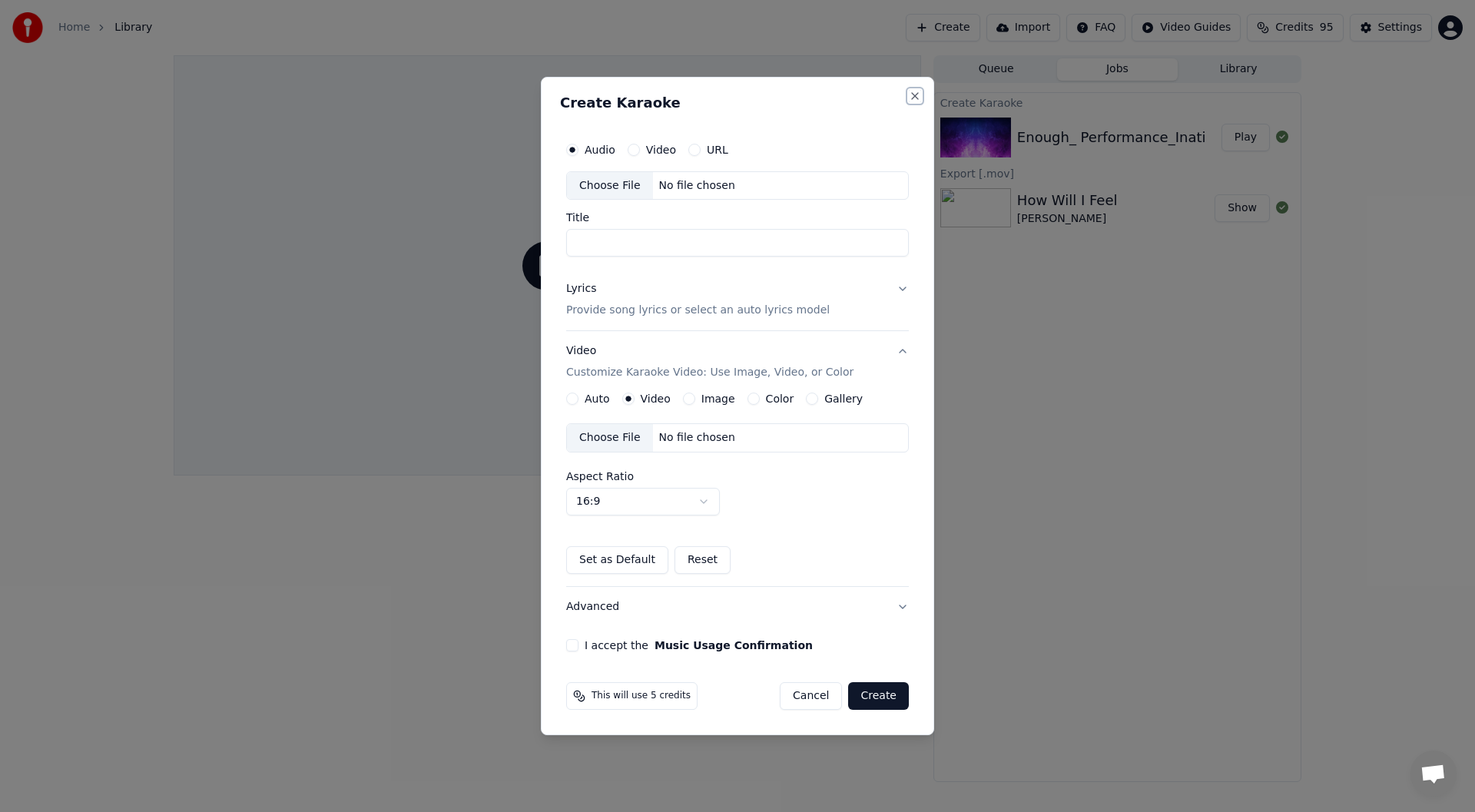
click at [915, 95] on button "Close" at bounding box center [916, 96] width 12 height 12
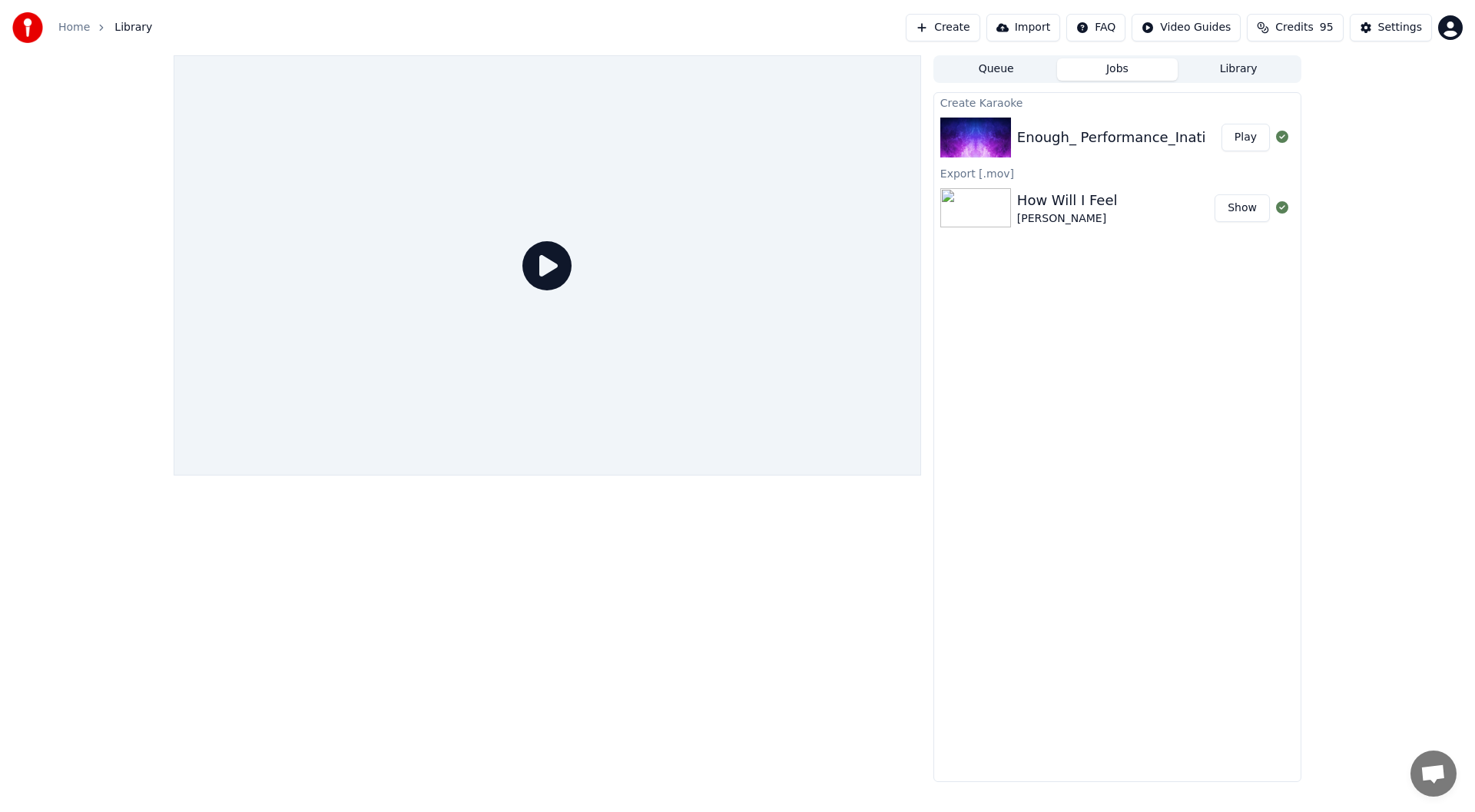
click at [981, 25] on button "Create" at bounding box center [943, 27] width 75 height 28
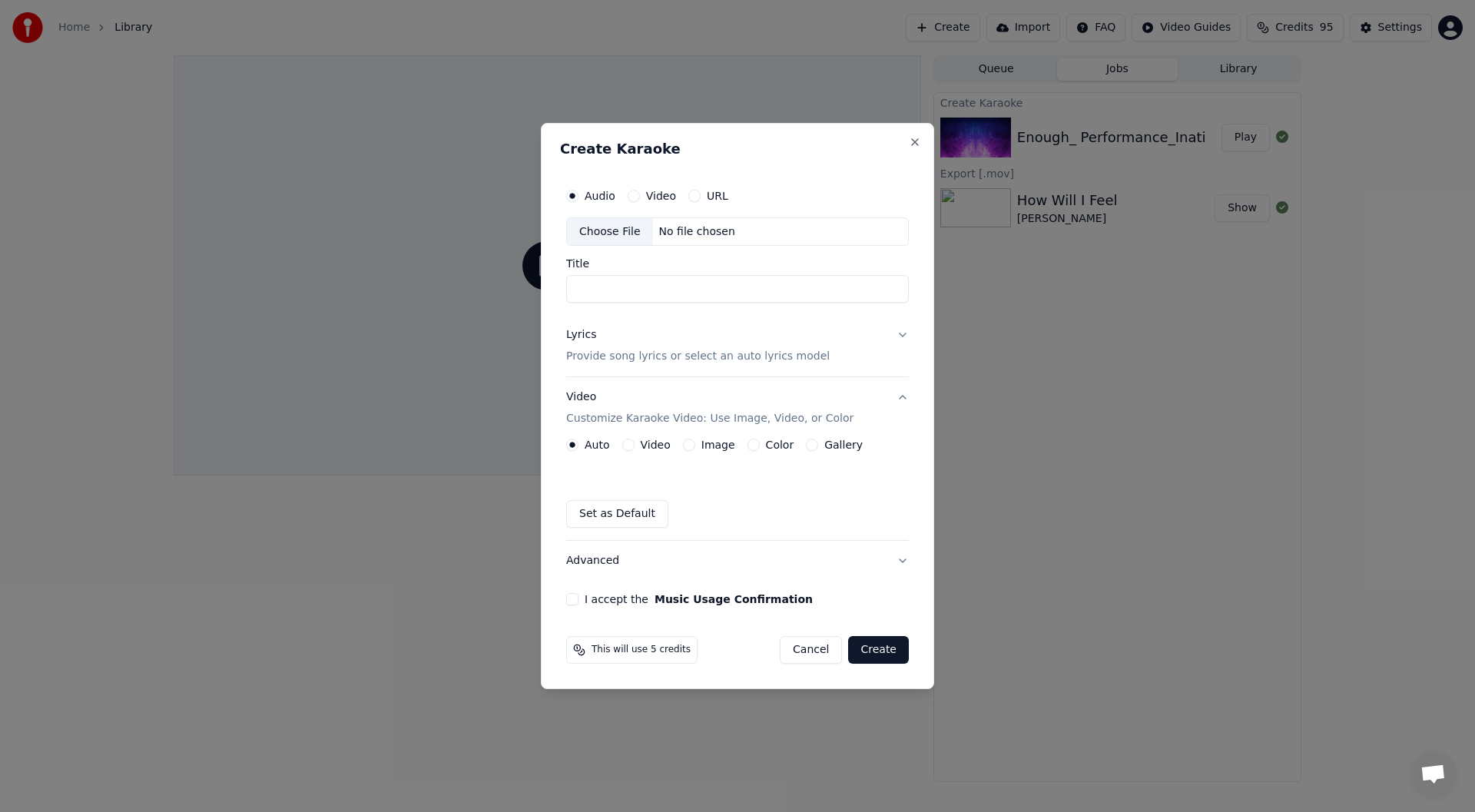
click at [692, 195] on button "URL" at bounding box center [694, 196] width 12 height 12
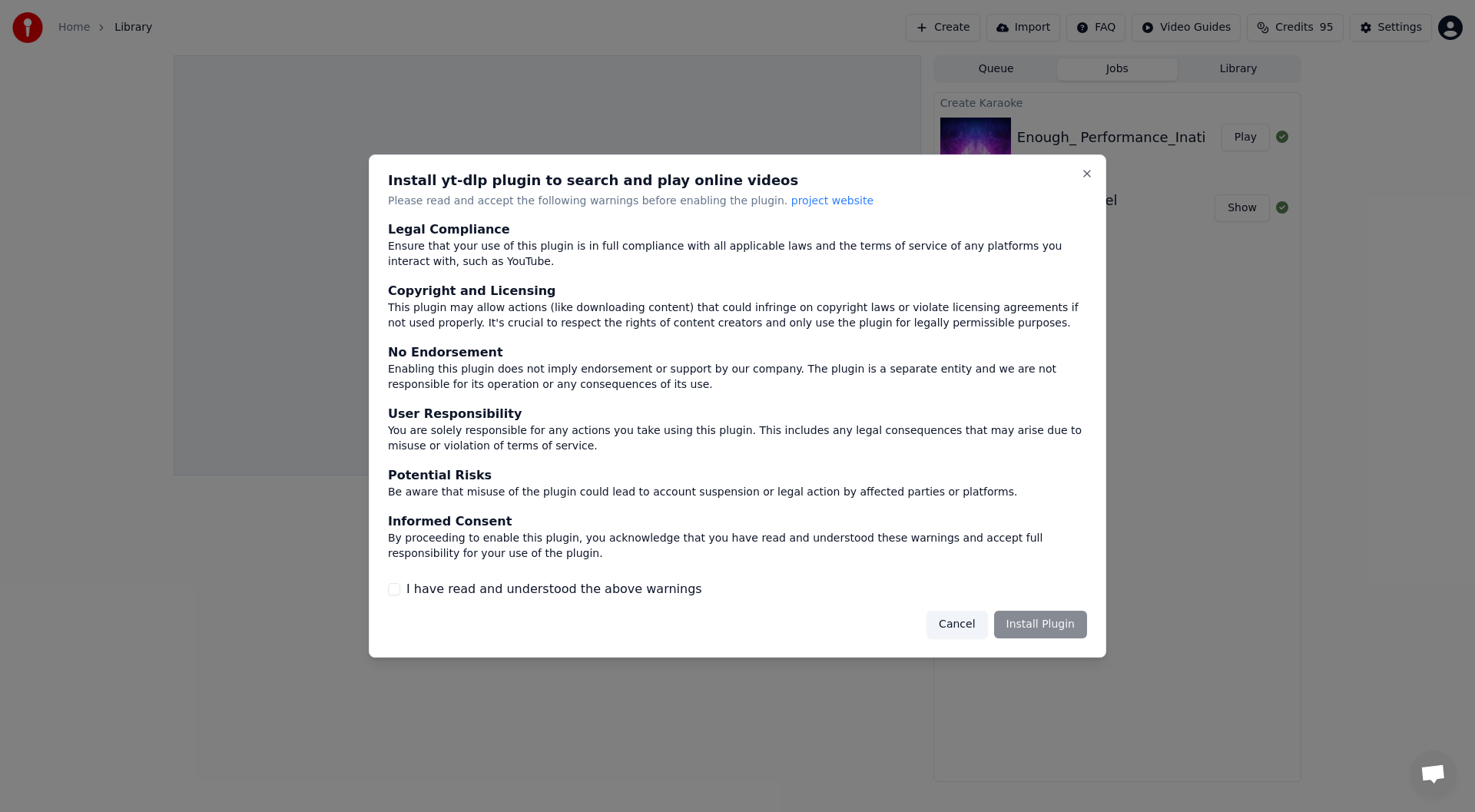
click at [1044, 630] on div "Cancel Install Plugin" at bounding box center [1007, 624] width 161 height 28
click at [398, 587] on button "I have read and understood the above warnings" at bounding box center [394, 589] width 12 height 12
click at [1055, 626] on button "Install Plugin" at bounding box center [1040, 624] width 93 height 28
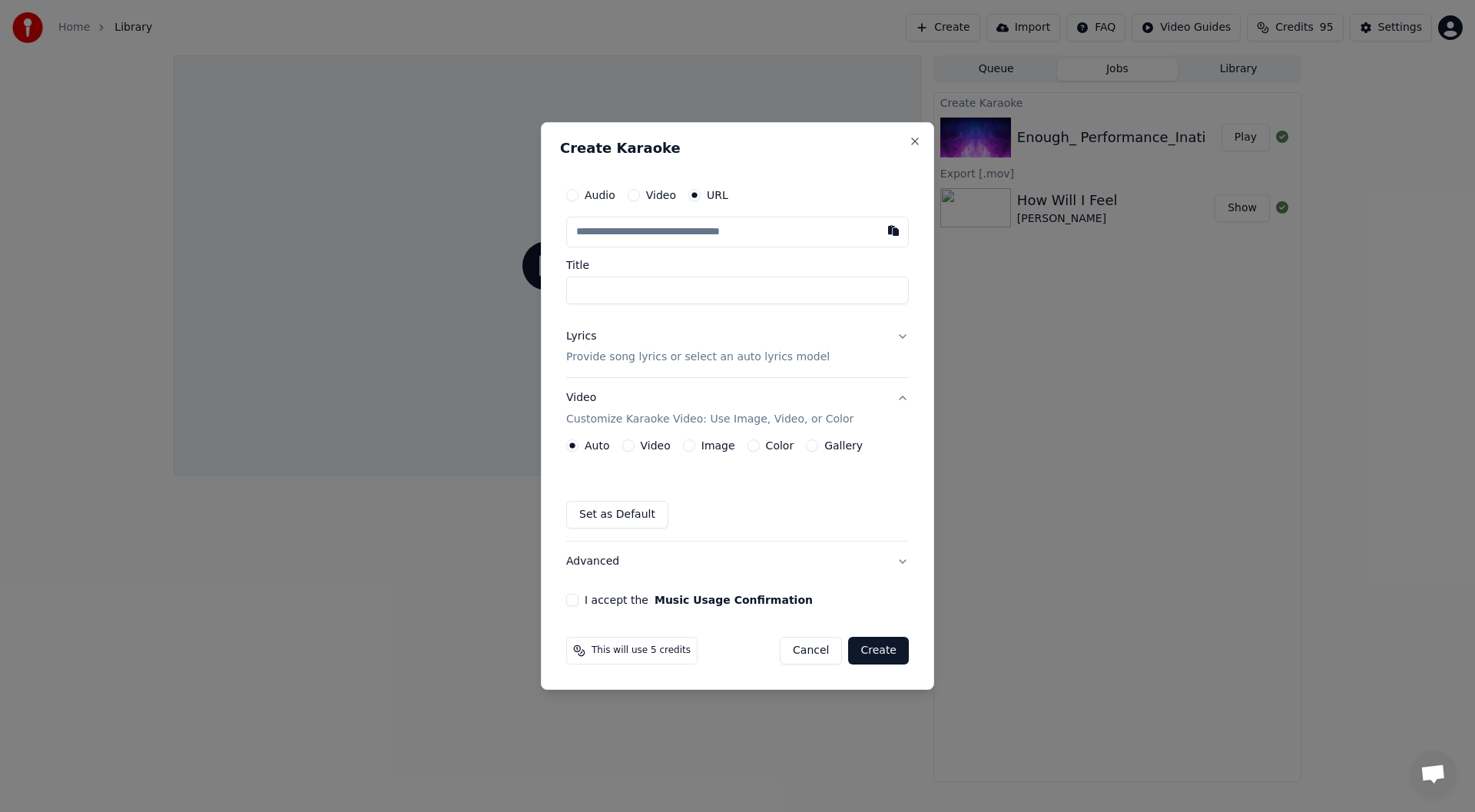
click at [697, 236] on input "text" at bounding box center [738, 232] width 343 height 30
click at [686, 229] on input "text" at bounding box center [738, 232] width 343 height 30
paste input "**********"
type input "**********"
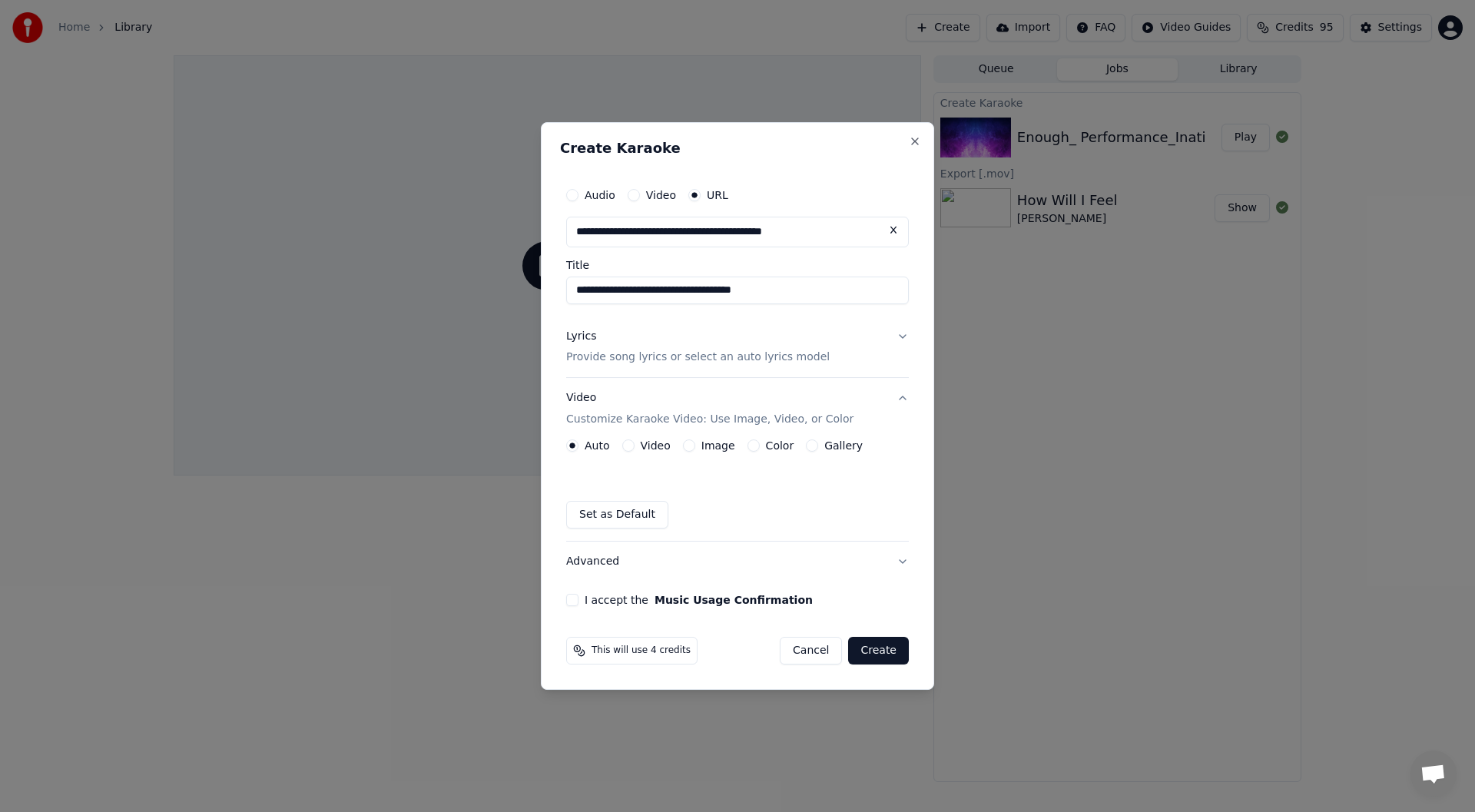
type input "**********"
click at [617, 452] on div "Auto Video Image Color Gallery" at bounding box center [715, 445] width 296 height 12
click at [629, 444] on button "Video" at bounding box center [628, 445] width 12 height 12
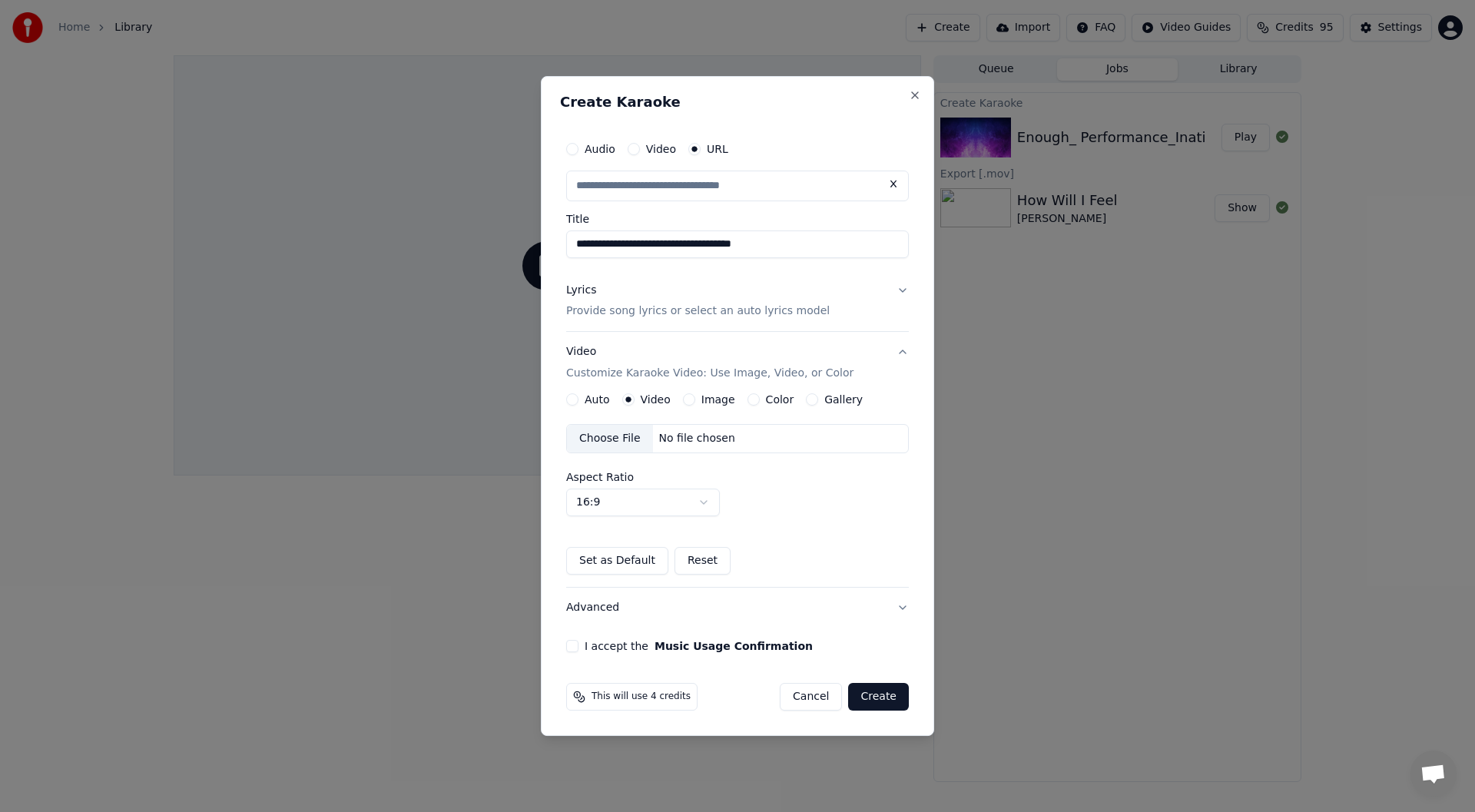
click at [577, 642] on button "I accept the Music Usage Confirmation" at bounding box center [573, 646] width 12 height 12
click at [579, 401] on div "Auto" at bounding box center [588, 400] width 44 height 12
click at [578, 397] on div "Auto" at bounding box center [588, 400] width 44 height 12
click at [572, 399] on button "Auto" at bounding box center [573, 400] width 12 height 12
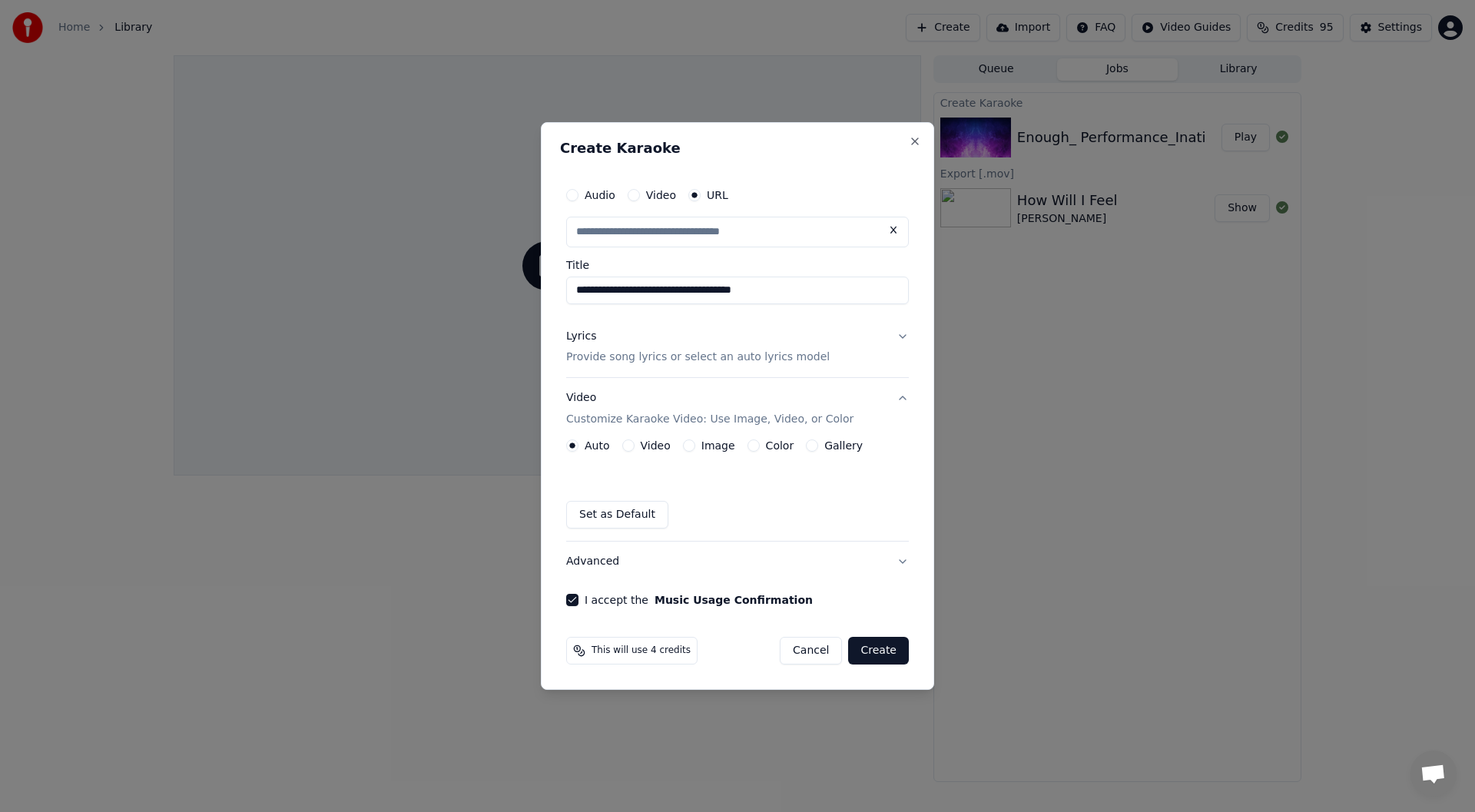
click at [866, 645] on button "Create" at bounding box center [879, 650] width 61 height 28
type input "**********"
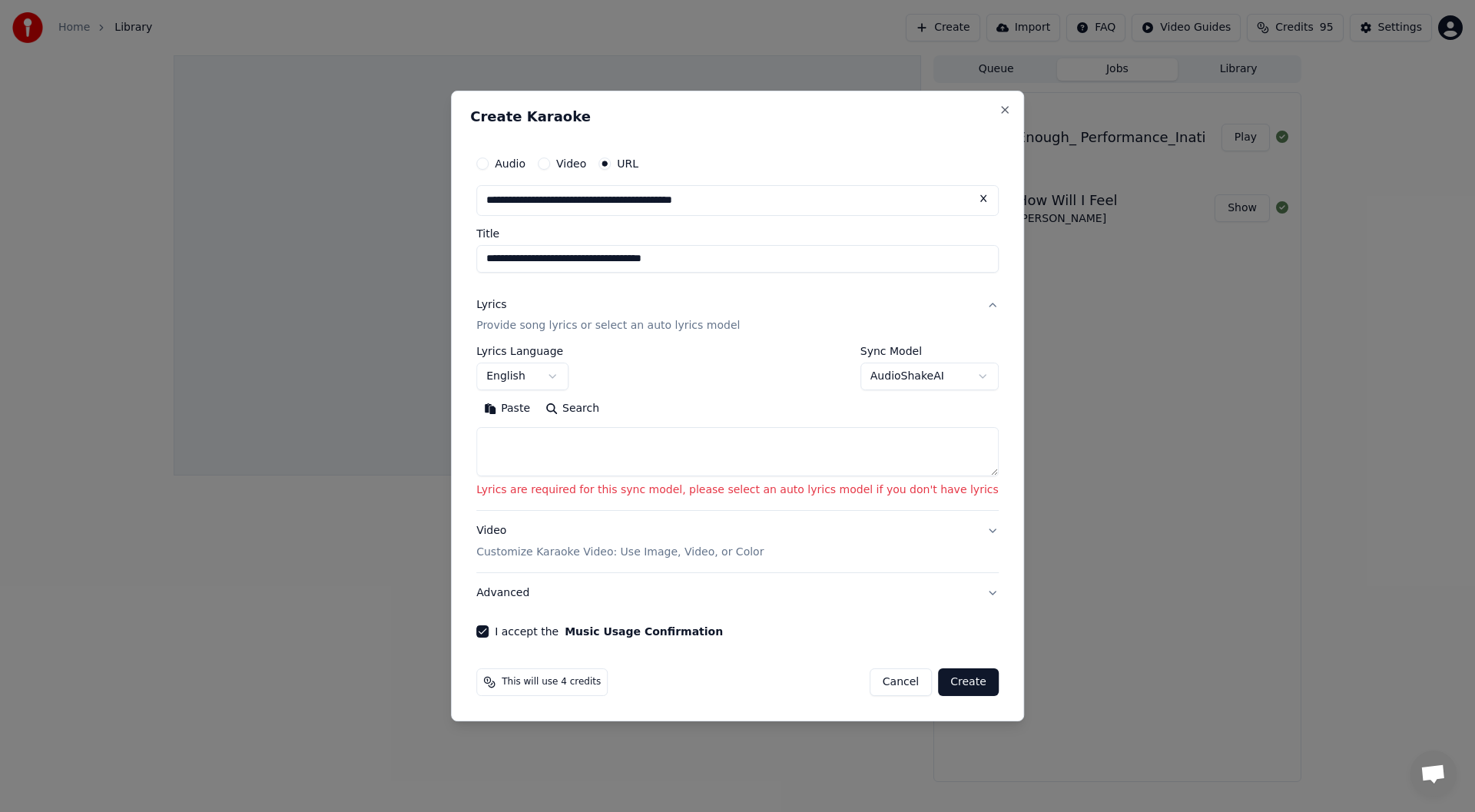
paste textarea "**********"
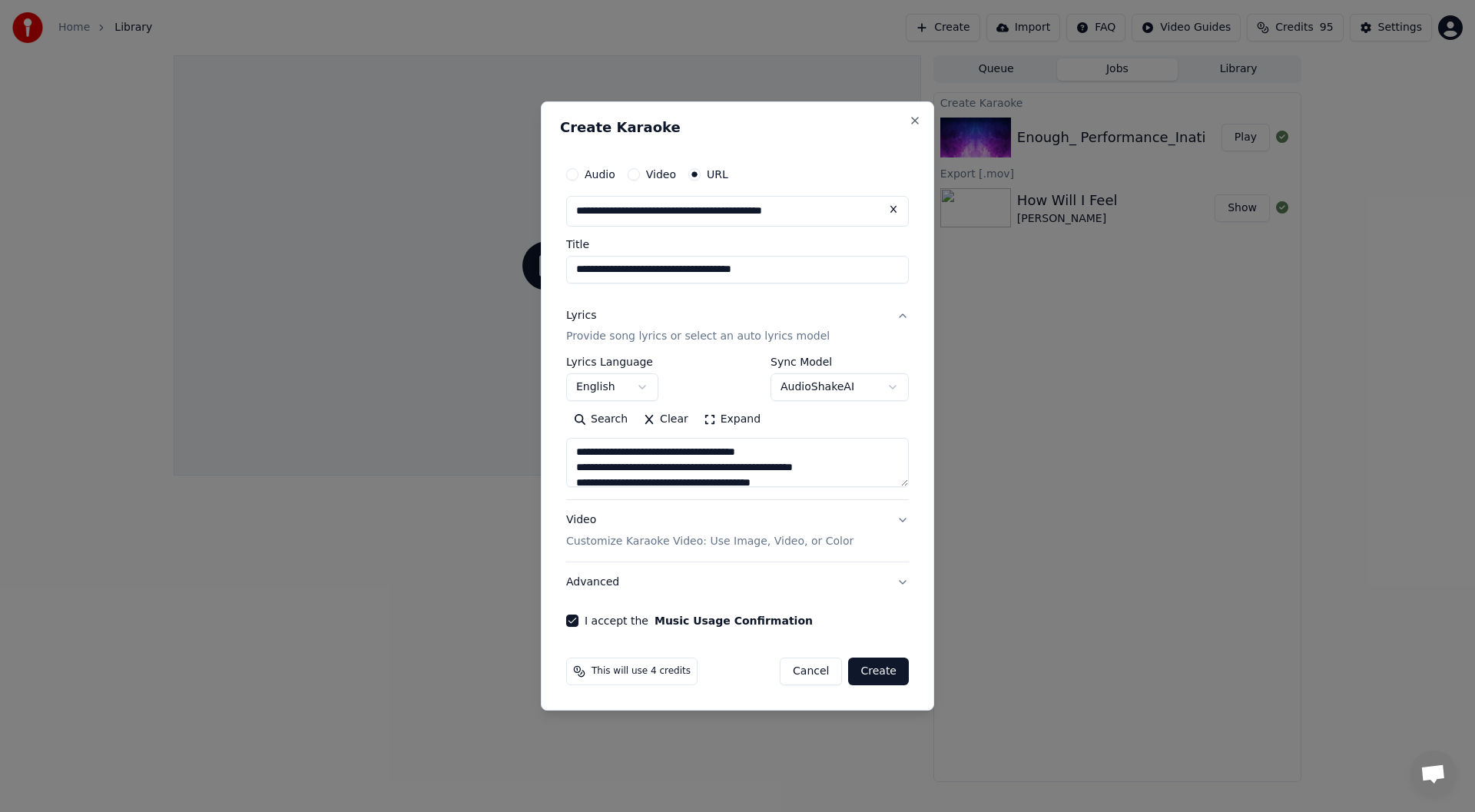
scroll to position [1202, 0]
type textarea "**********"
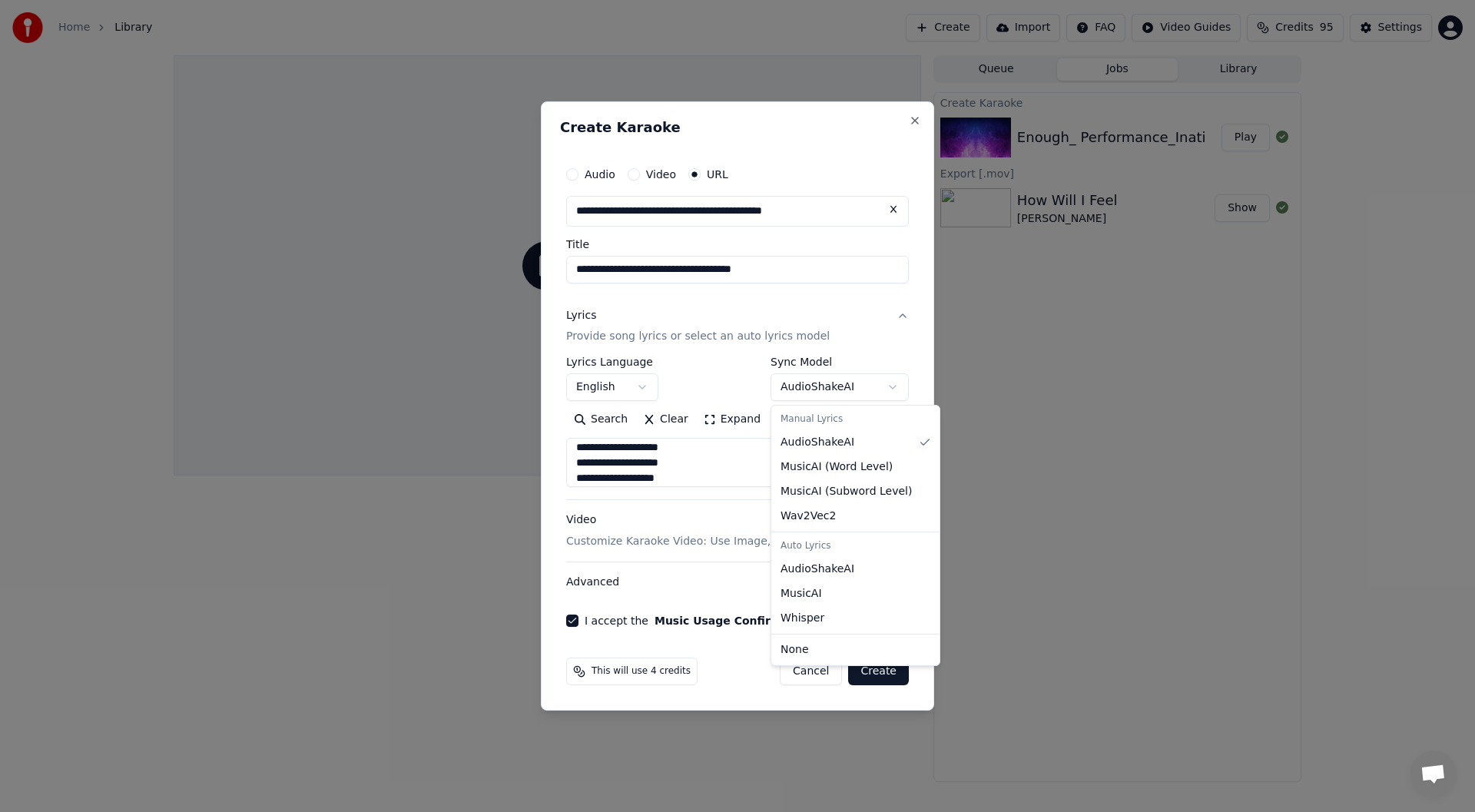
click at [891, 386] on body "**********" at bounding box center [737, 406] width 1475 height 812
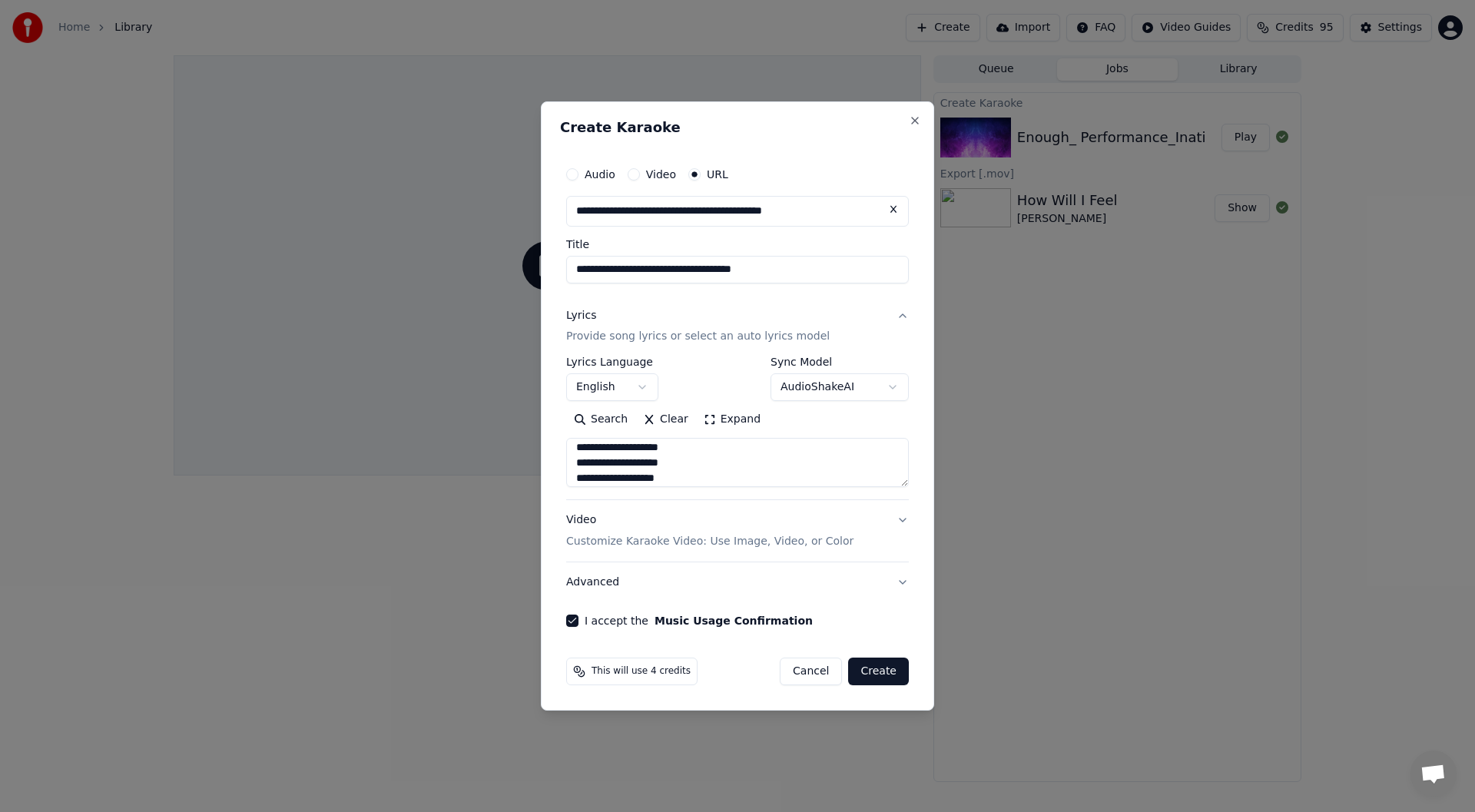
click at [899, 344] on body "**********" at bounding box center [737, 406] width 1475 height 812
click at [903, 517] on button "Video Customize Karaoke Video: Use Image, Video, or Color" at bounding box center [738, 531] width 343 height 62
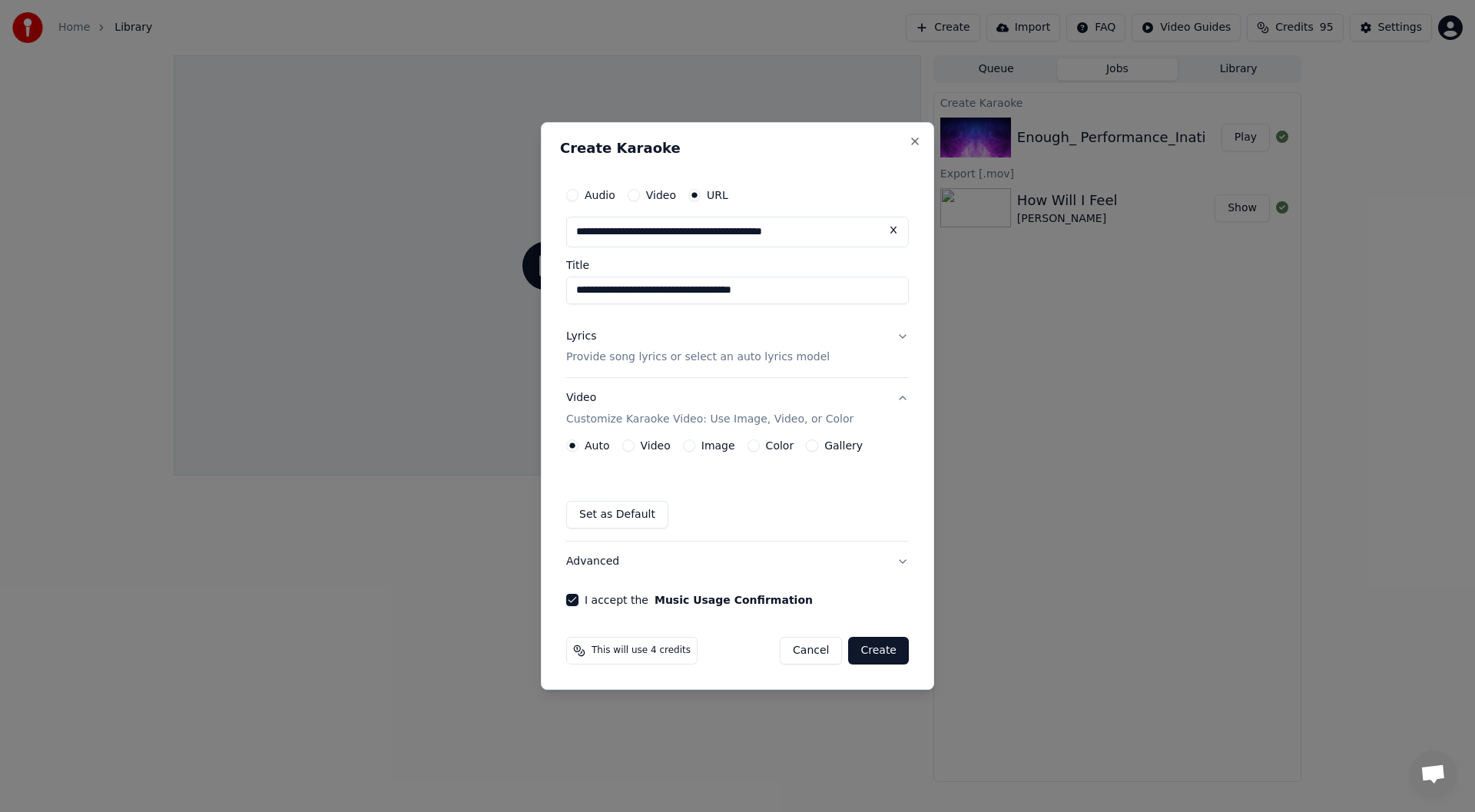
click at [883, 655] on button "Create" at bounding box center [879, 650] width 61 height 28
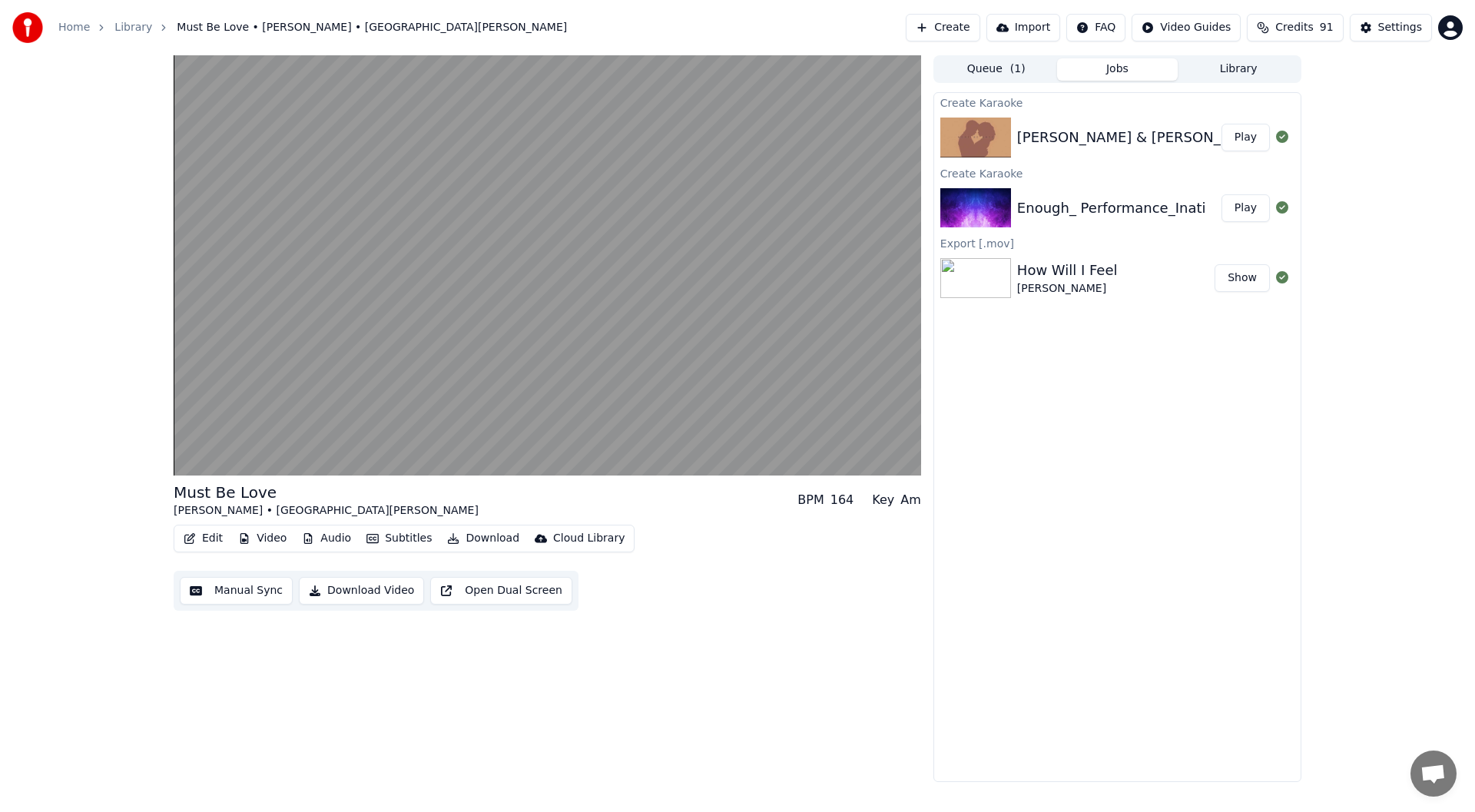
drag, startPoint x: 1361, startPoint y: 452, endPoint x: 1185, endPoint y: 501, distance: 182.7
click at [357, 590] on button "Download Video" at bounding box center [361, 591] width 125 height 28
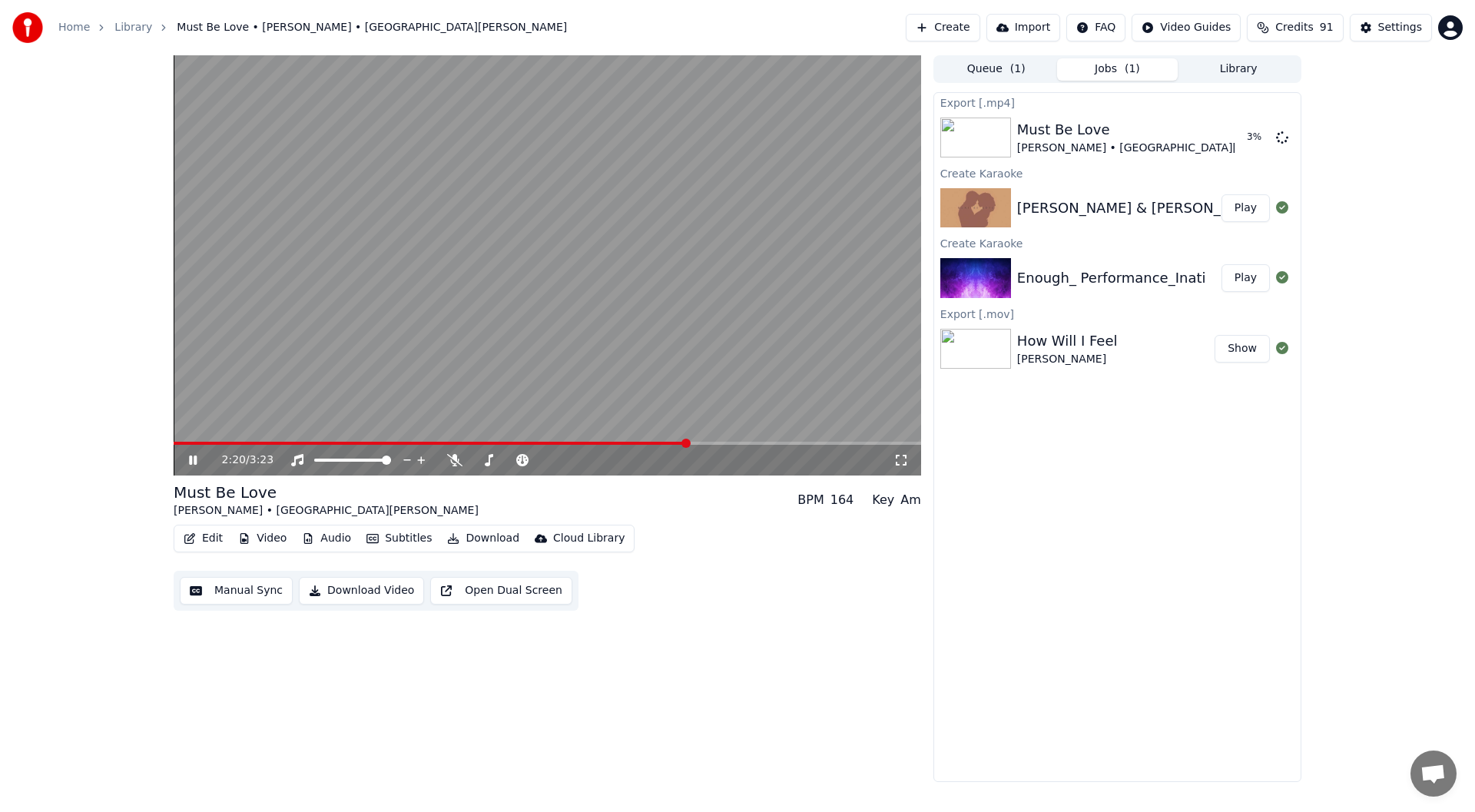
click at [187, 461] on icon at bounding box center [203, 460] width 36 height 12
click at [1141, 340] on div "How Will I Feel [PERSON_NAME]" at bounding box center [1115, 348] width 197 height 37
click at [984, 357] on img at bounding box center [975, 349] width 70 height 40
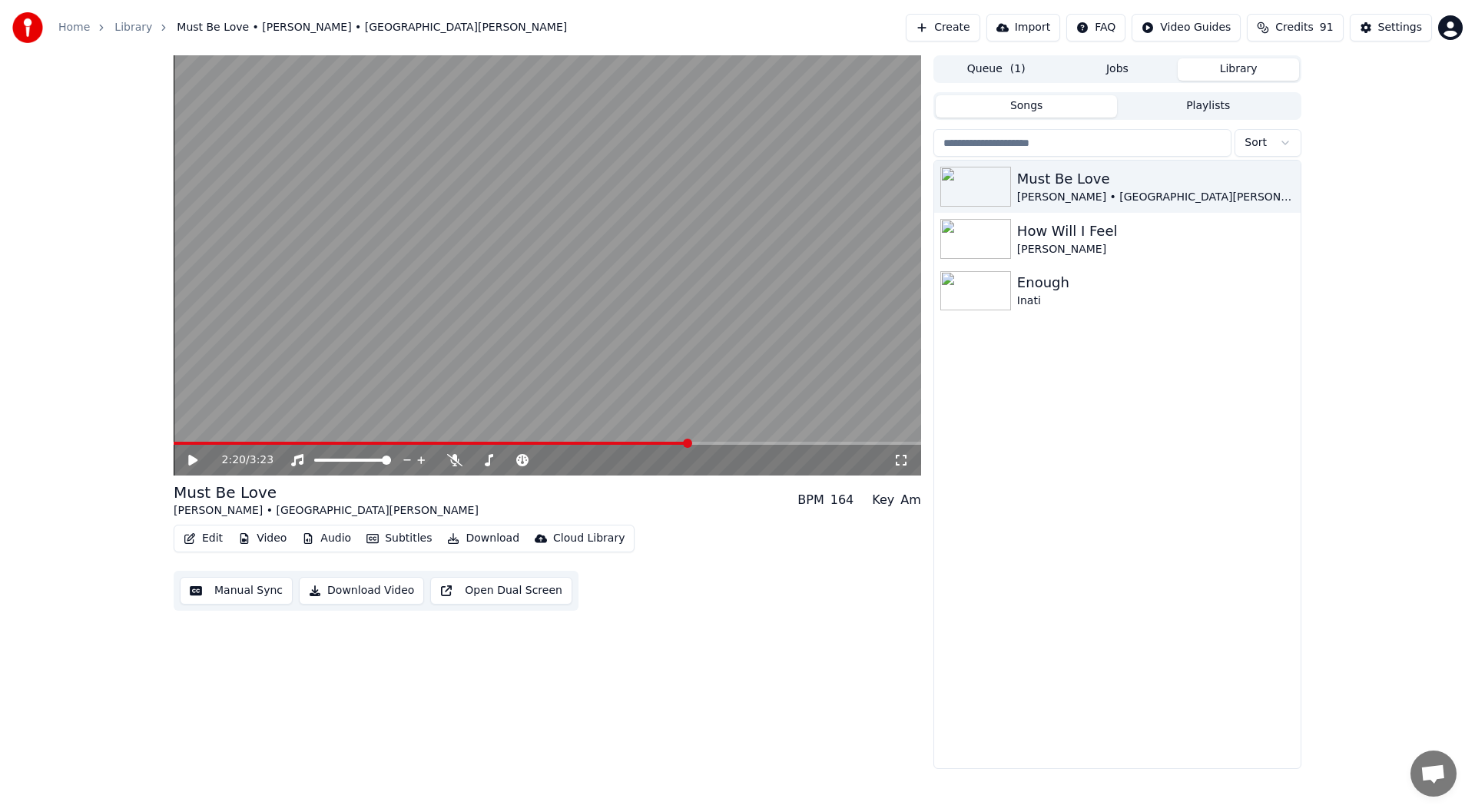
click at [1215, 66] on button "Library" at bounding box center [1239, 69] width 121 height 22
click at [1290, 238] on icon "button" at bounding box center [1287, 238] width 15 height 12
click at [1295, 316] on div "Open Directory" at bounding box center [1290, 317] width 119 height 25
click at [1042, 240] on div "How Will I Feel" at bounding box center [1148, 231] width 262 height 21
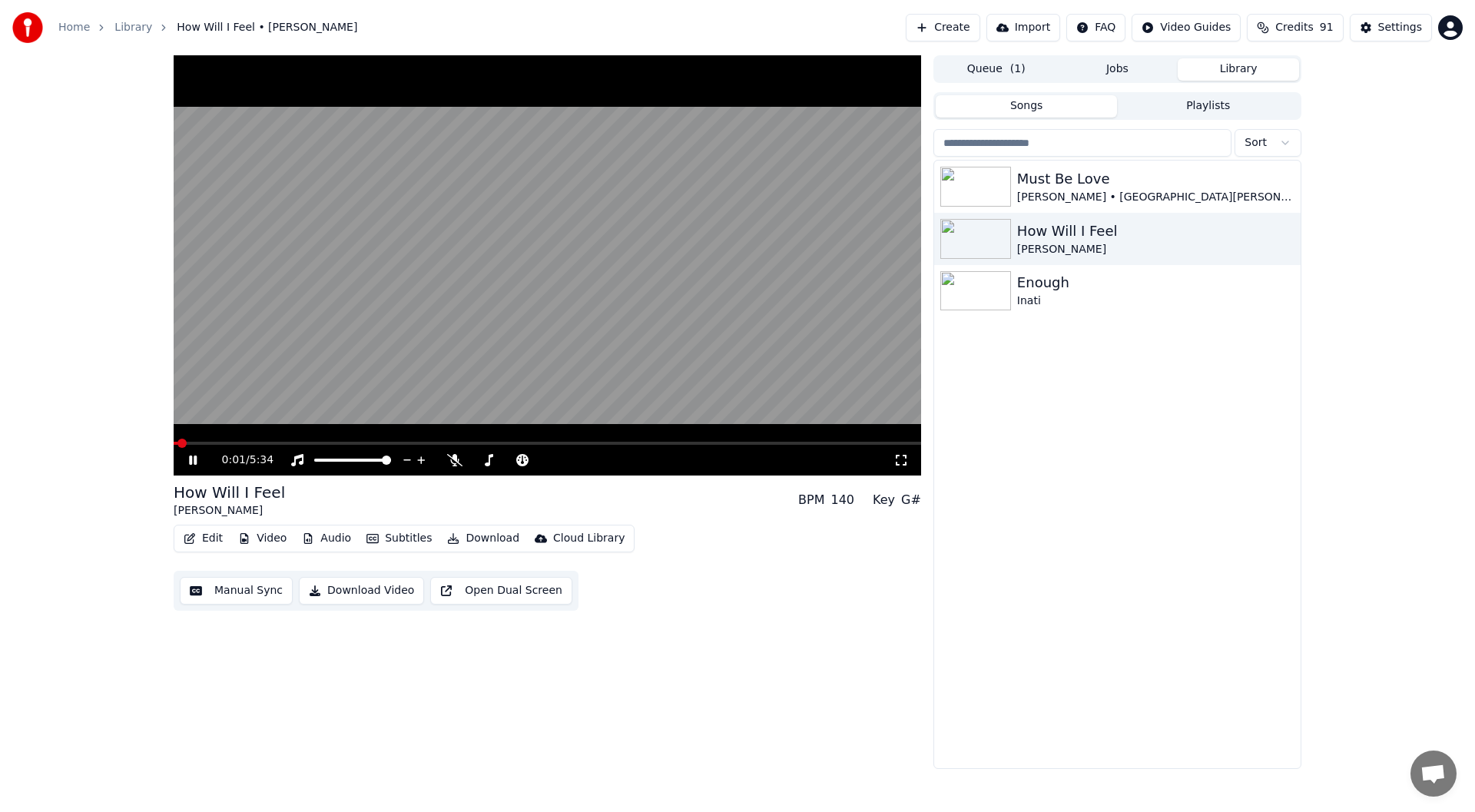
click at [352, 584] on button "Download Video" at bounding box center [361, 591] width 125 height 28
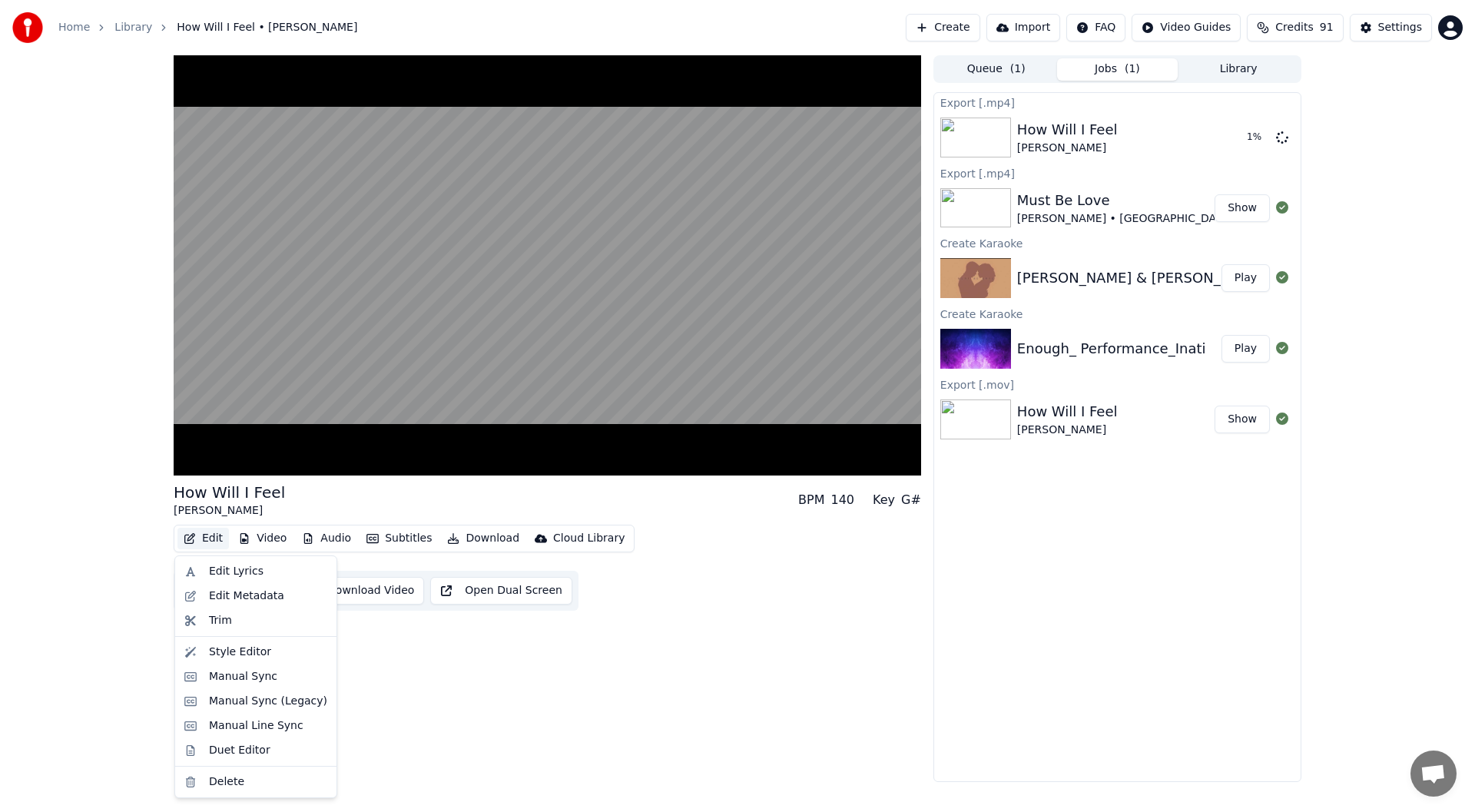
click at [204, 537] on button "Edit" at bounding box center [203, 539] width 52 height 21
drag, startPoint x: 1063, startPoint y: 476, endPoint x: 1123, endPoint y: 407, distance: 91.4
click at [1062, 476] on div "Export [.mp4] How Will I Feel [PERSON_NAME] 3 % Export [.mp4] Must Be Love [PER…" at bounding box center [1117, 436] width 368 height 690
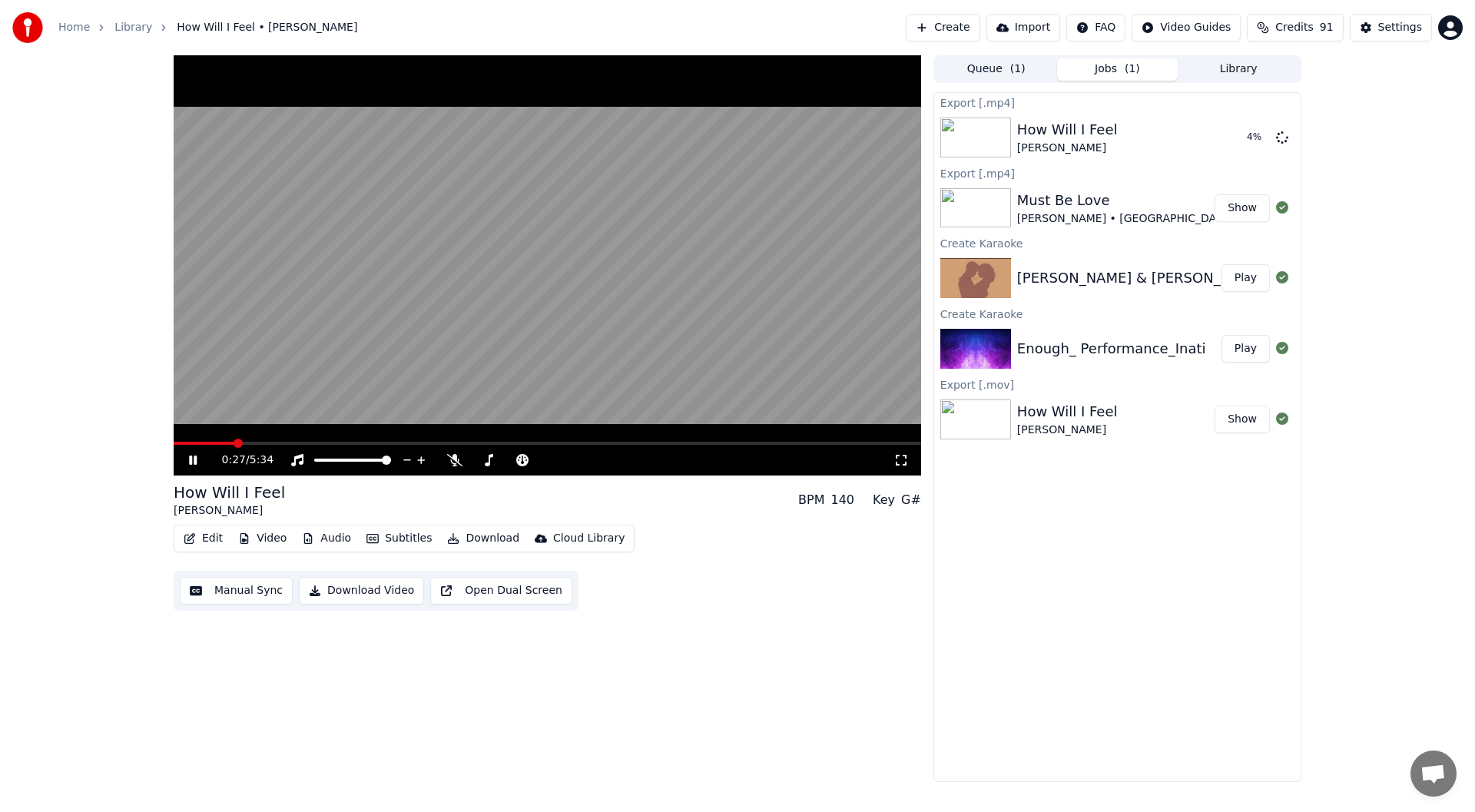
click at [200, 463] on icon at bounding box center [203, 460] width 36 height 12
click at [1289, 138] on div "5 %" at bounding box center [1255, 137] width 79 height 19
click at [1283, 137] on icon at bounding box center [1282, 137] width 12 height 12
